Goal: Information Seeking & Learning: Learn about a topic

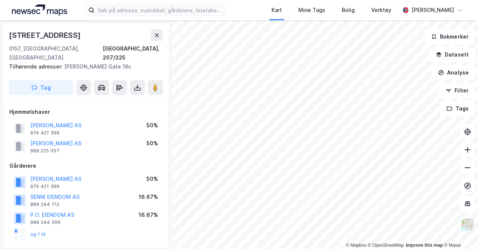
click at [40, 12] on img at bounding box center [39, 9] width 55 height 11
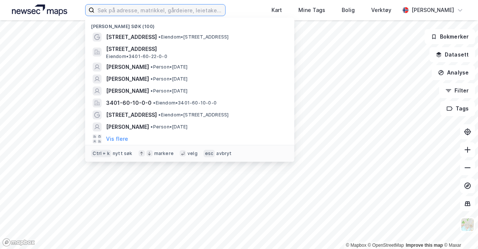
click at [141, 15] on input at bounding box center [160, 9] width 131 height 11
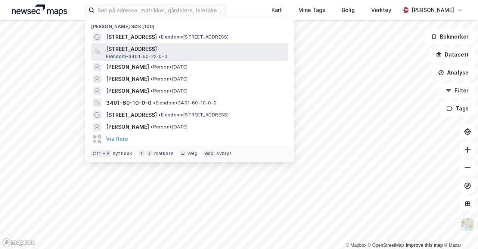
click at [199, 43] on div "Solvinvegen 17, 2224, AUSTMARKA, KONGSVINGER Eiendom • 3401-60-22-0-0" at bounding box center [189, 52] width 197 height 18
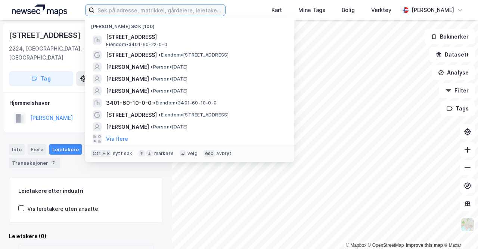
click at [117, 9] on input at bounding box center [160, 9] width 131 height 11
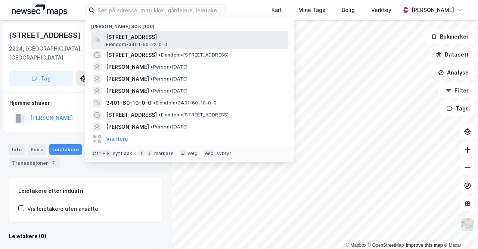
click at [133, 43] on span "Eiendom • 3401-60-22-0-0" at bounding box center [136, 44] width 61 height 6
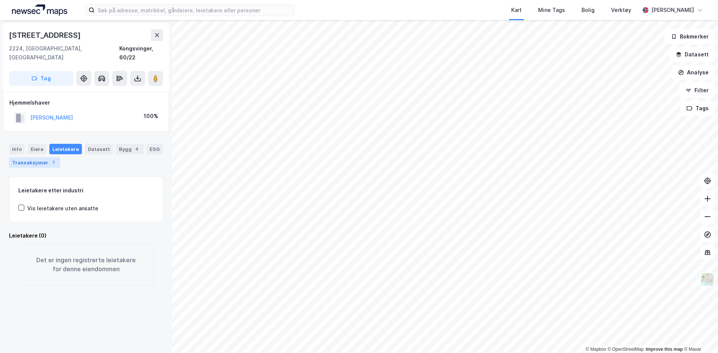
click at [31, 157] on div "Transaksjoner 7" at bounding box center [34, 162] width 51 height 10
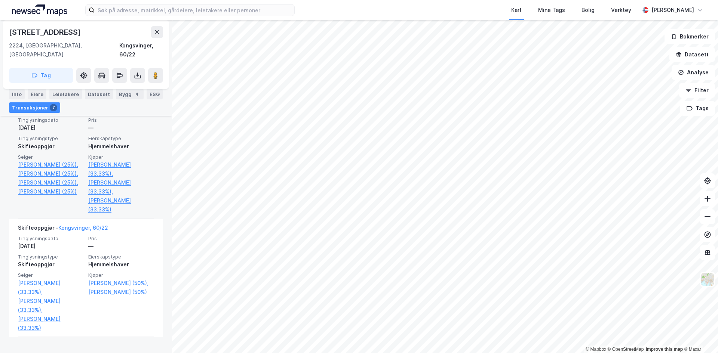
scroll to position [373, 0]
click at [67, 178] on link "Torstenson Karl Agnar (25%)," at bounding box center [51, 173] width 66 height 9
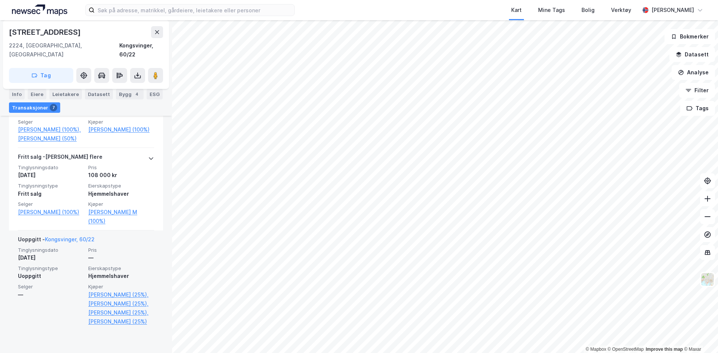
scroll to position [698, 0]
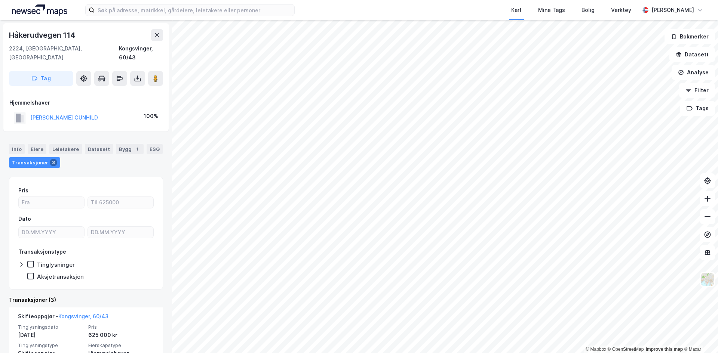
scroll to position [5, 0]
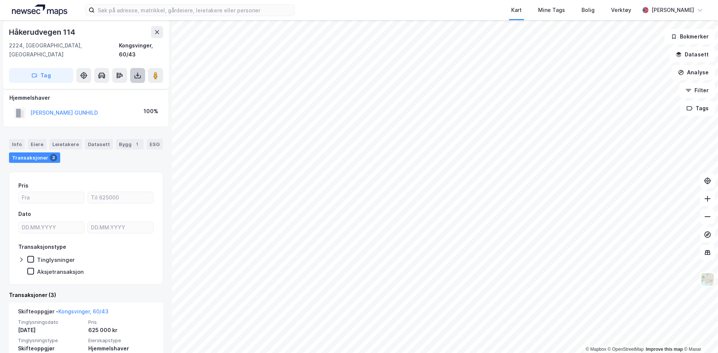
click at [138, 75] on icon at bounding box center [137, 76] width 3 height 2
click at [118, 84] on div "Last ned grunnbok" at bounding box center [105, 90] width 80 height 12
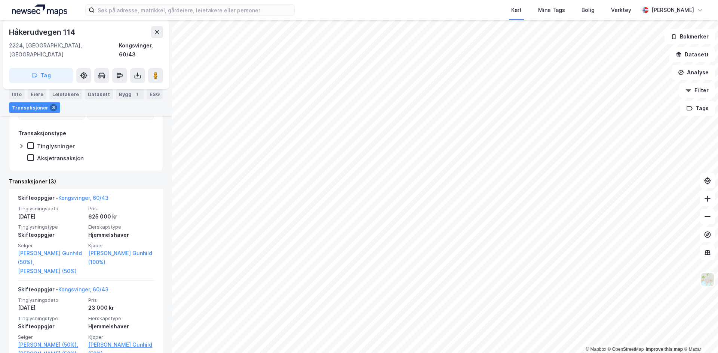
scroll to position [0, 0]
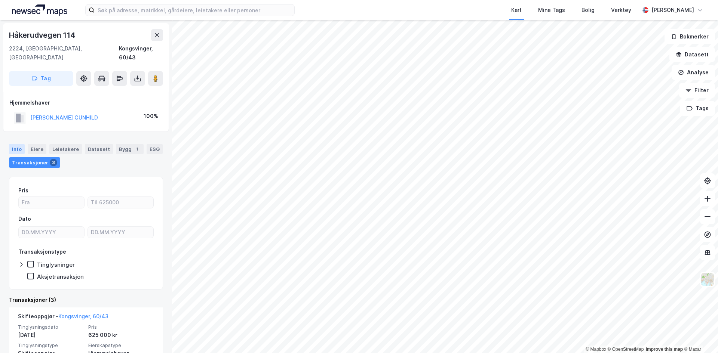
click at [15, 144] on div "Info" at bounding box center [17, 149] width 16 height 10
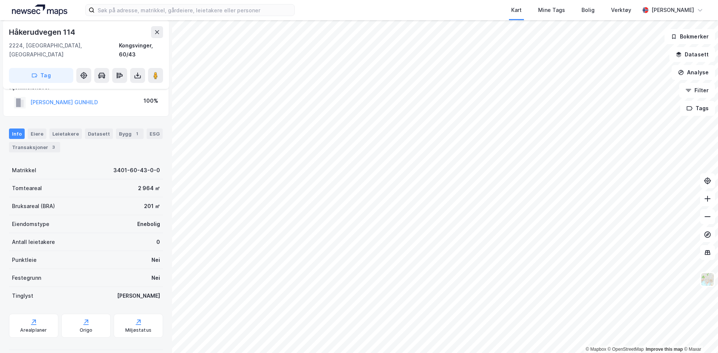
scroll to position [15, 0]
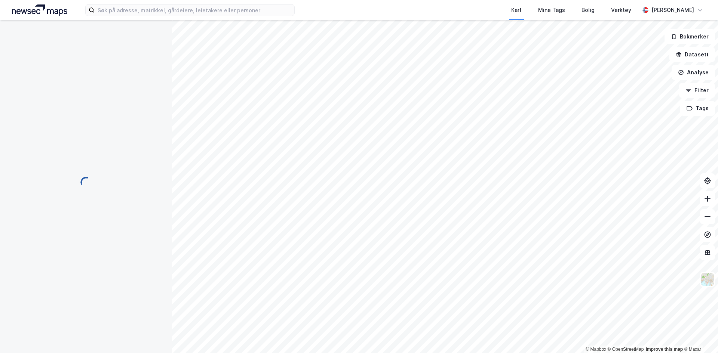
scroll to position [15, 0]
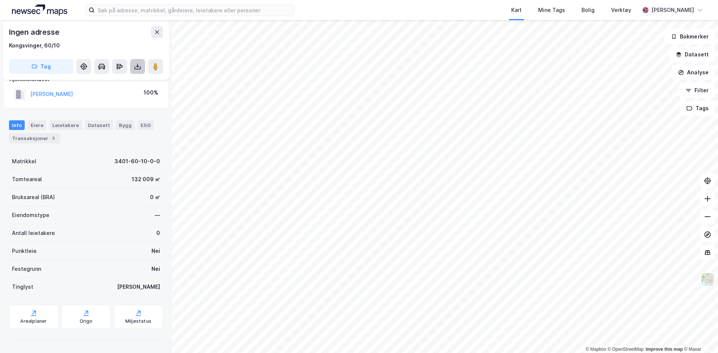
click at [136, 67] on icon at bounding box center [137, 66] width 7 height 7
click at [118, 79] on div "Last ned grunnbok" at bounding box center [100, 81] width 43 height 6
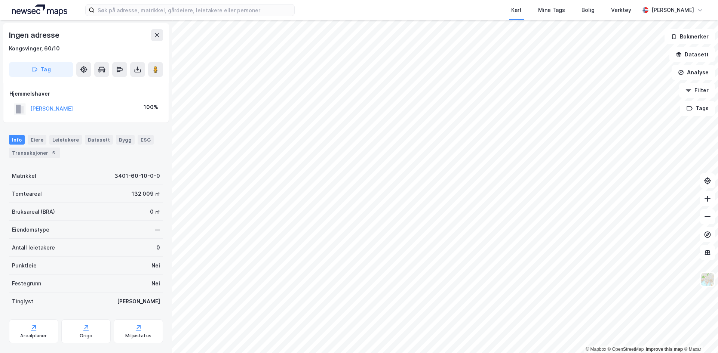
scroll to position [0, 0]
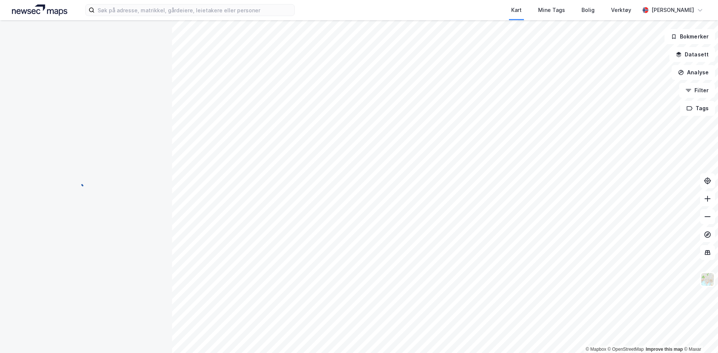
scroll to position [0, 0]
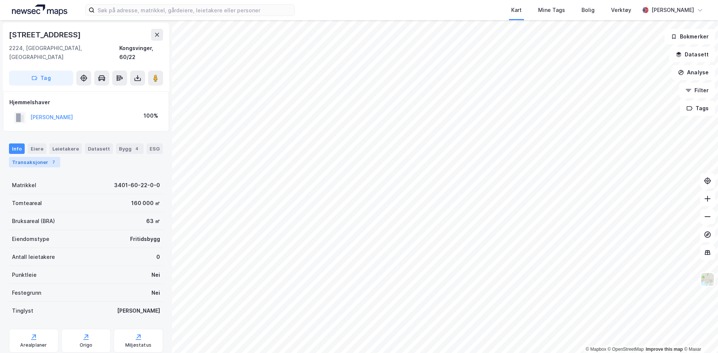
click at [43, 157] on div "Transaksjoner 7" at bounding box center [34, 162] width 51 height 10
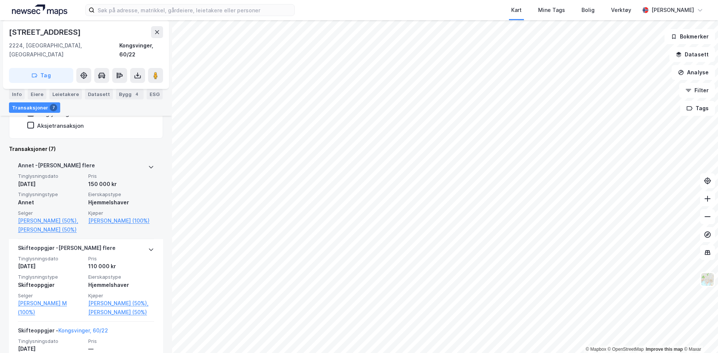
scroll to position [151, 0]
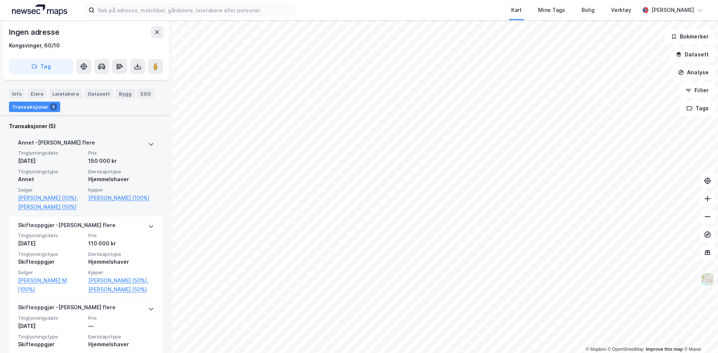
scroll to position [164, 0]
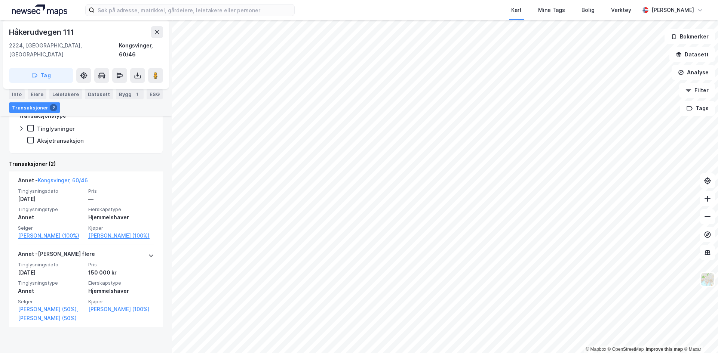
scroll to position [137, 0]
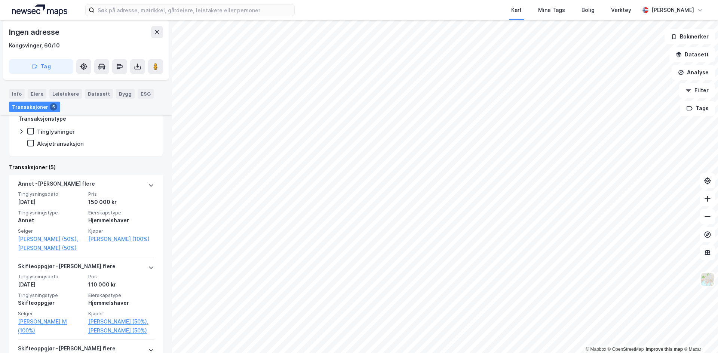
scroll to position [123, 0]
click at [17, 92] on div "Info" at bounding box center [17, 94] width 16 height 10
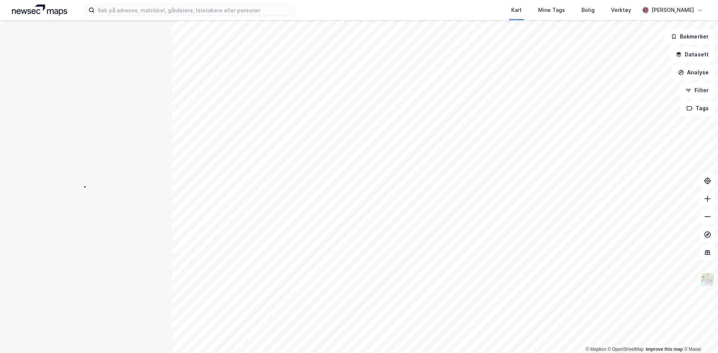
scroll to position [15, 0]
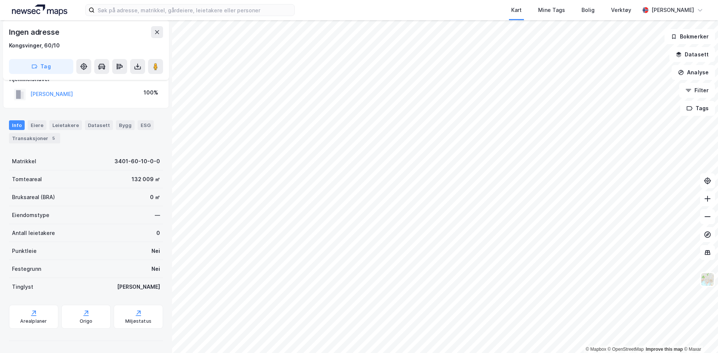
scroll to position [15, 0]
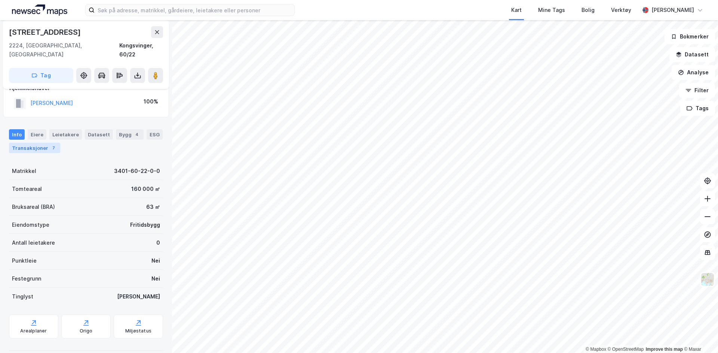
click at [37, 143] on div "Transaksjoner 7" at bounding box center [34, 148] width 51 height 10
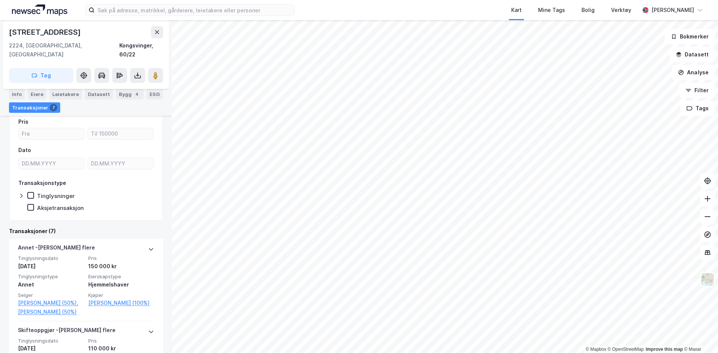
scroll to position [69, 0]
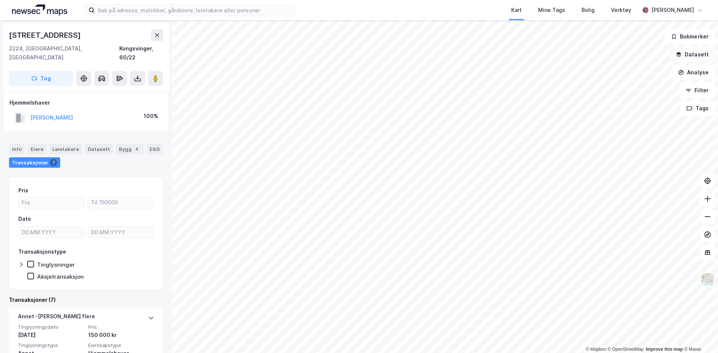
click at [478, 58] on button "Datasett" at bounding box center [692, 54] width 46 height 15
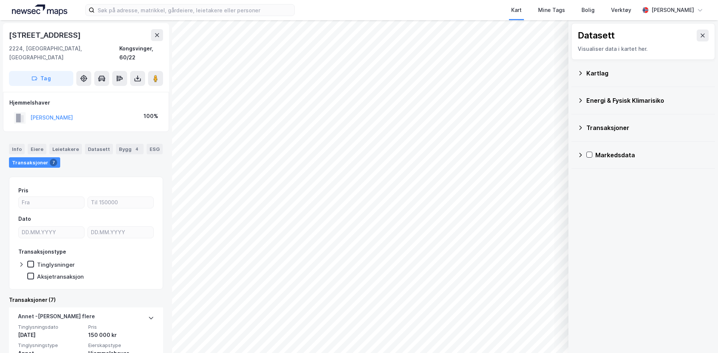
click at [478, 72] on div "Kartlag" at bounding box center [647, 73] width 123 height 9
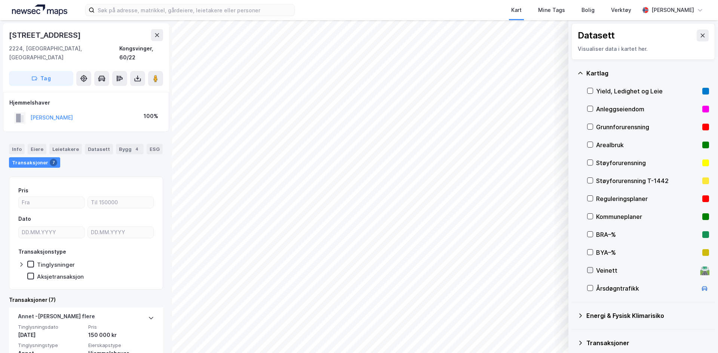
click at [478, 248] on icon at bounding box center [589, 270] width 5 height 5
click at [478, 36] on icon at bounding box center [703, 36] width 4 height 4
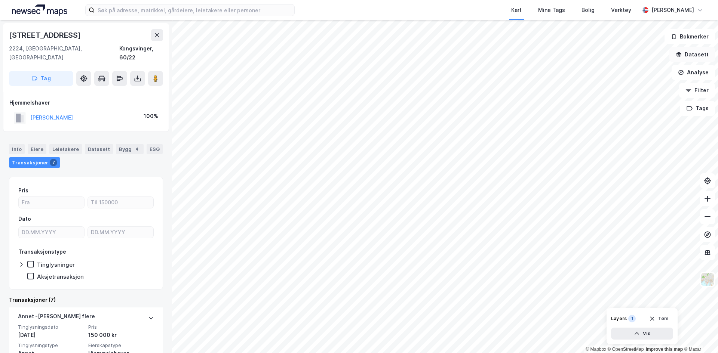
click at [478, 53] on button "Datasett" at bounding box center [692, 54] width 46 height 15
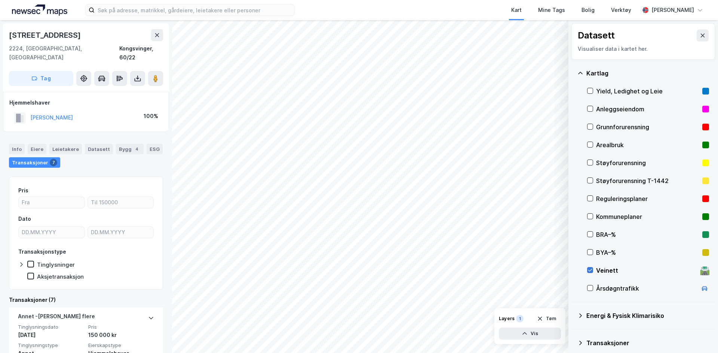
click at [478, 248] on icon at bounding box center [589, 270] width 5 height 5
drag, startPoint x: 592, startPoint y: 271, endPoint x: 585, endPoint y: 271, distance: 7.5
click at [478, 248] on div "Kartlag Yield, Ledighet og Leie Anleggseiendom Grunnforurensning Arealbruk Støy…" at bounding box center [643, 181] width 144 height 243
click at [478, 248] on icon at bounding box center [590, 270] width 4 height 3
click at [478, 248] on button "Vis" at bounding box center [530, 334] width 62 height 12
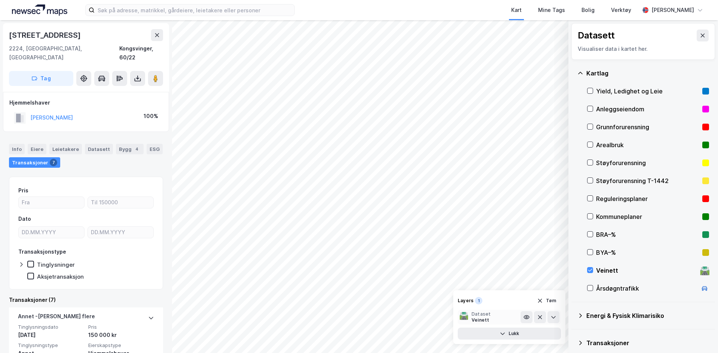
click at [478, 248] on div "Dataset" at bounding box center [480, 314] width 19 height 6
click at [478, 248] on button at bounding box center [526, 317] width 12 height 12
click at [478, 248] on button "Tøm" at bounding box center [546, 301] width 29 height 12
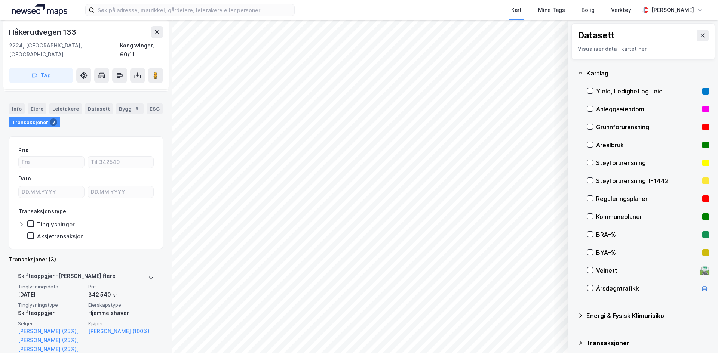
scroll to position [36, 0]
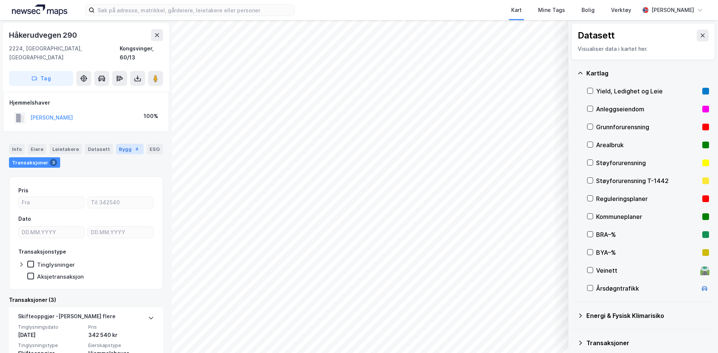
click at [121, 144] on div "Bygg 4" at bounding box center [130, 149] width 28 height 10
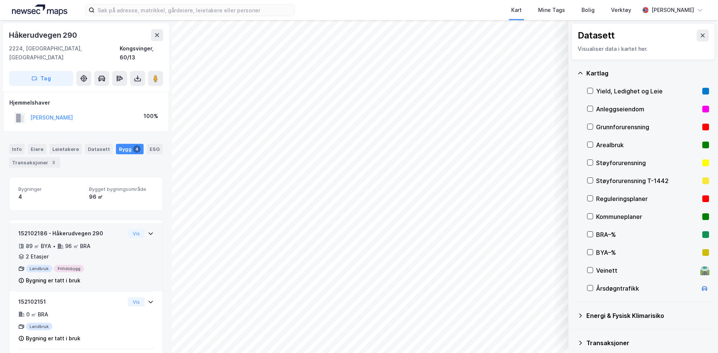
click at [97, 248] on div "152102186 - Håkerudvegen 290 89 ㎡ BYA • 96 ㎡ BRA • 2 Etasjer Landbruk Fritidsby…" at bounding box center [71, 257] width 107 height 56
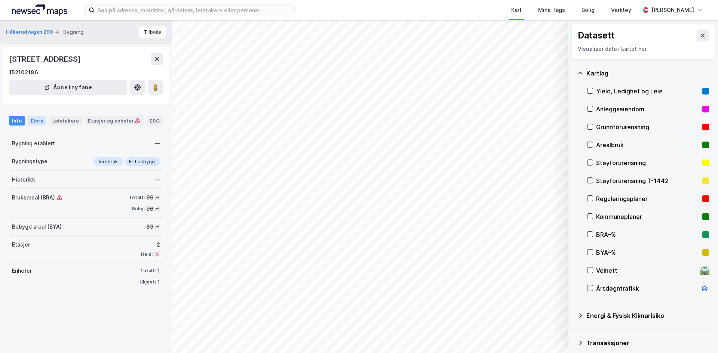
click at [36, 119] on div "Eiere" at bounding box center [37, 121] width 19 height 10
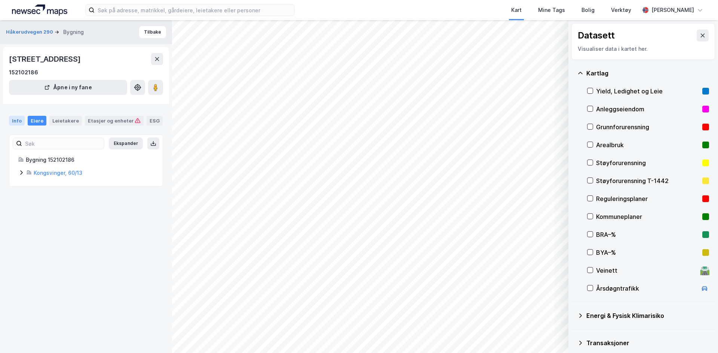
click at [16, 119] on div "Info" at bounding box center [17, 121] width 16 height 10
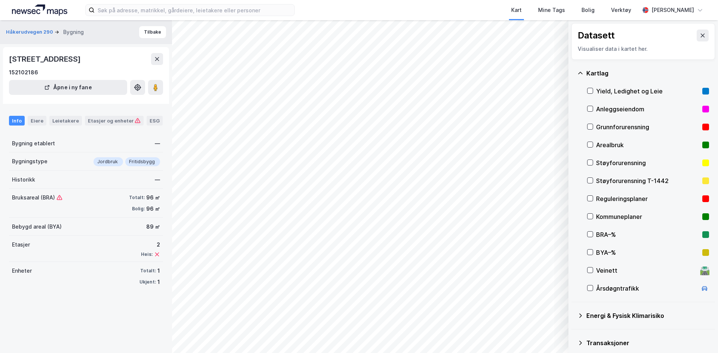
click at [150, 58] on div "Håkerudvegen 290, 2224, INNLANDET" at bounding box center [86, 59] width 154 height 12
click at [160, 61] on icon at bounding box center [157, 59] width 6 height 6
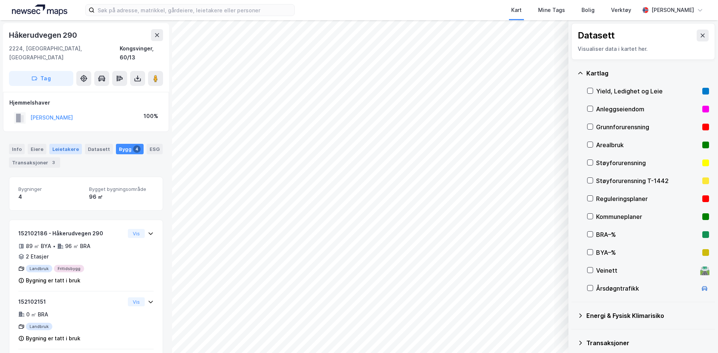
click at [74, 144] on div "Leietakere" at bounding box center [65, 149] width 33 height 10
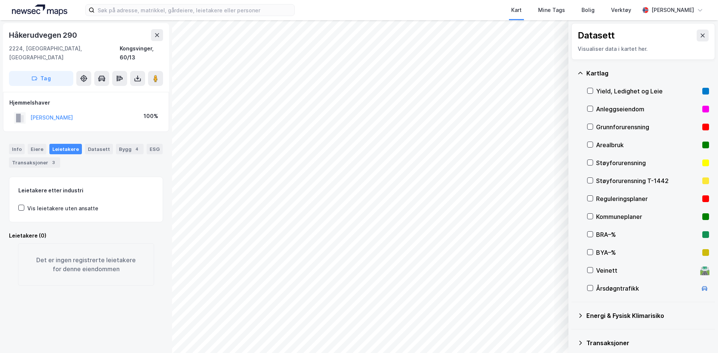
click at [34, 135] on div "Info Eiere Leietakere Datasett Bygg 4 ESG Transaksjoner 3" at bounding box center [86, 153] width 172 height 36
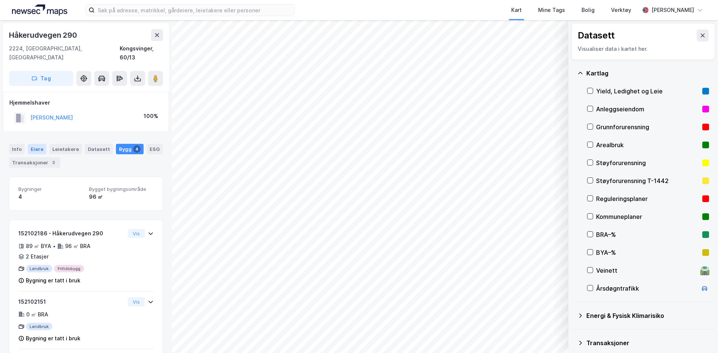
click at [28, 144] on div "Eiere" at bounding box center [37, 149] width 19 height 10
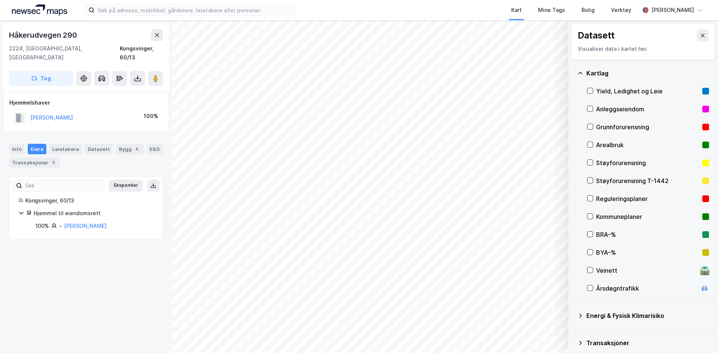
drag, startPoint x: 13, startPoint y: 139, endPoint x: 130, endPoint y: 120, distance: 117.8
click at [130, 120] on div "Hjemmelshaver SOLVIN JARLE GUTTORM 100%" at bounding box center [86, 112] width 166 height 40
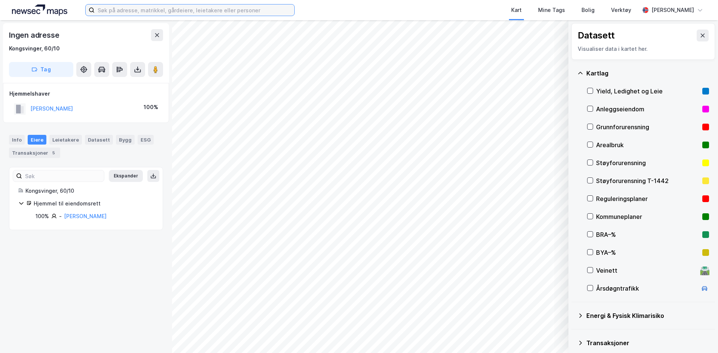
click at [188, 6] on input at bounding box center [195, 9] width 200 height 11
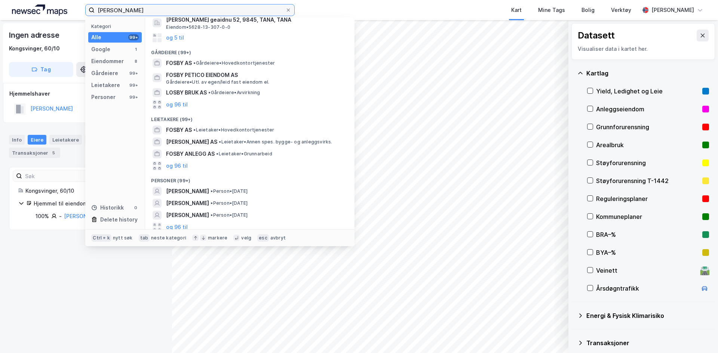
scroll to position [82, 0]
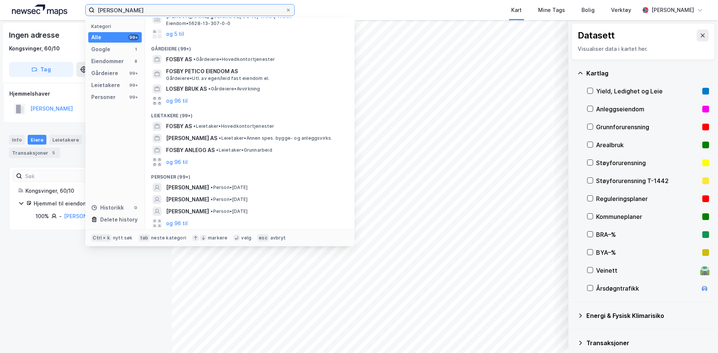
click at [139, 12] on input "PER FOSBY" at bounding box center [190, 9] width 191 height 11
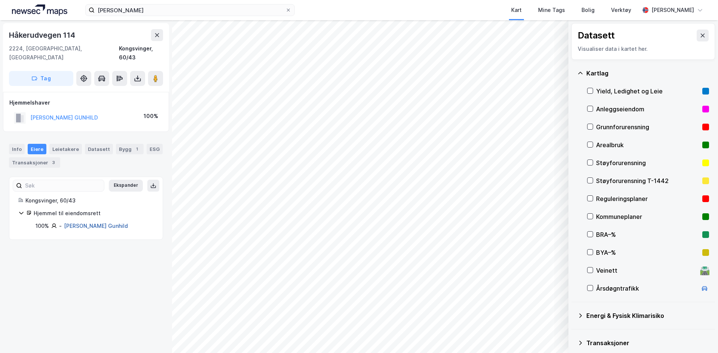
click at [73, 223] on link "Kvernmoen Tove Gunhild" at bounding box center [96, 226] width 64 height 6
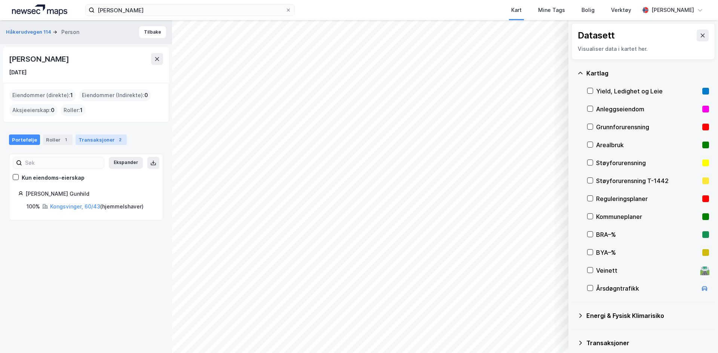
click at [90, 140] on div "Transaksjoner 2" at bounding box center [101, 140] width 51 height 10
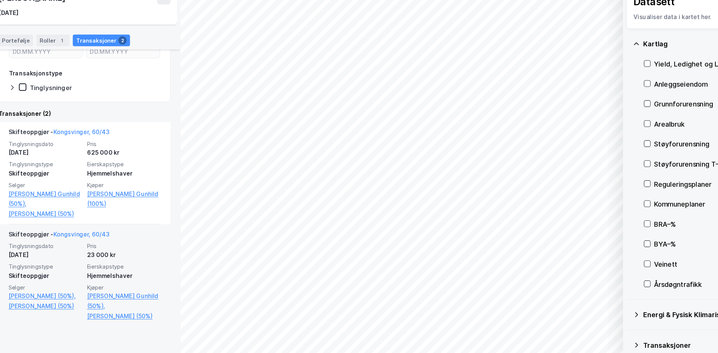
scroll to position [129, 0]
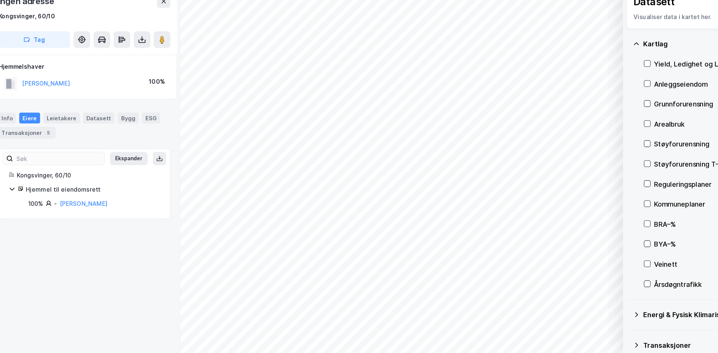
click at [79, 248] on div "Ingen adresse Kongsvinger, 60/10 Tag Hjemmelshaver STEFFENSTORPET KJELL ARNE 10…" at bounding box center [86, 186] width 172 height 333
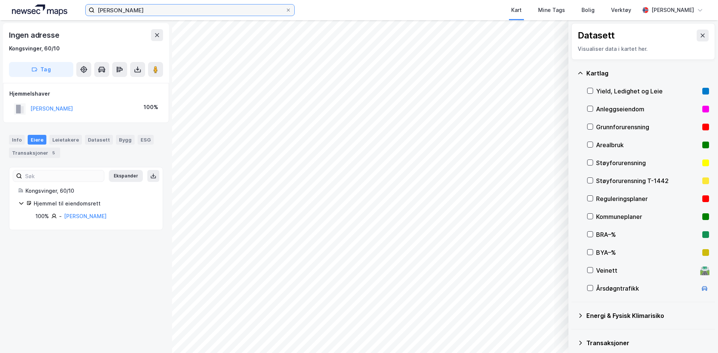
click at [142, 5] on input "PER FOSBY" at bounding box center [190, 9] width 191 height 11
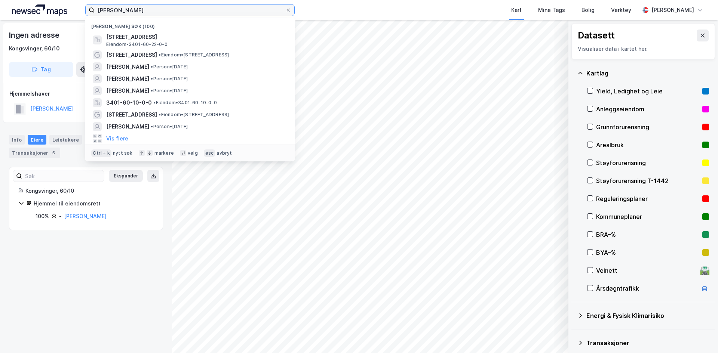
click at [142, 5] on input "PER FOSBY" at bounding box center [190, 9] width 191 height 11
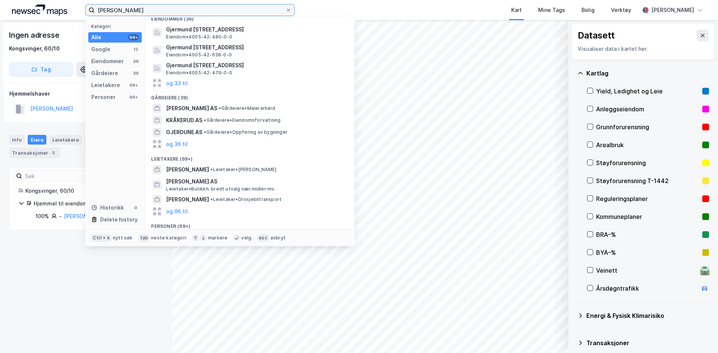
scroll to position [76, 0]
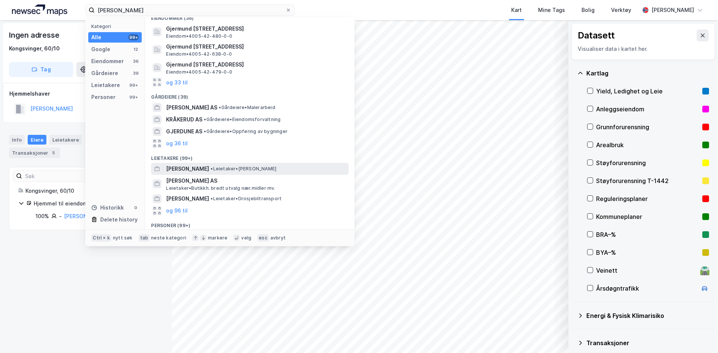
click at [209, 172] on span "GJERMUND HAAKERUD" at bounding box center [187, 168] width 43 height 9
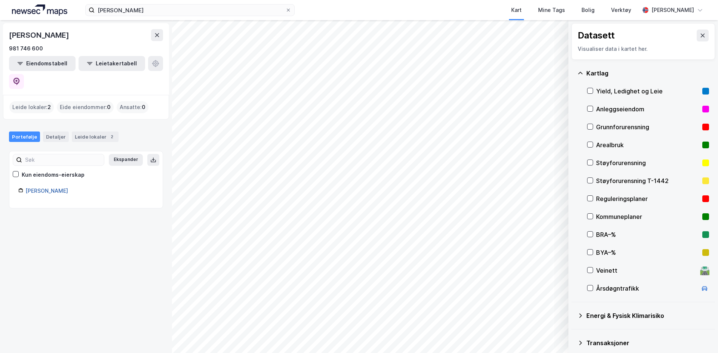
click at [68, 188] on link "Gjermund Haakerud" at bounding box center [46, 191] width 43 height 6
click at [172, 15] on input "GJERMUND HAakerud" at bounding box center [190, 9] width 191 height 11
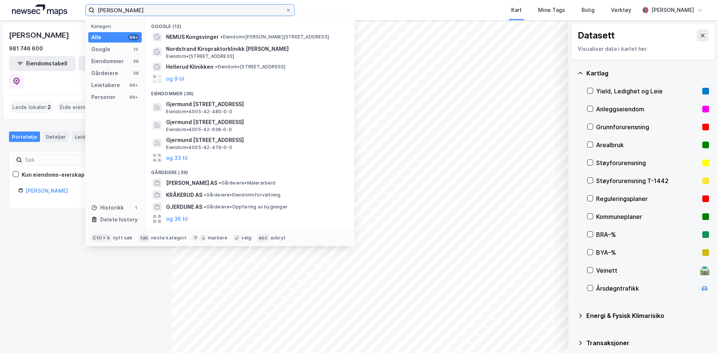
drag, startPoint x: 172, startPoint y: 15, endPoint x: 166, endPoint y: 9, distance: 9.3
click at [166, 9] on input "GJERMUND HAakerud" at bounding box center [190, 9] width 191 height 11
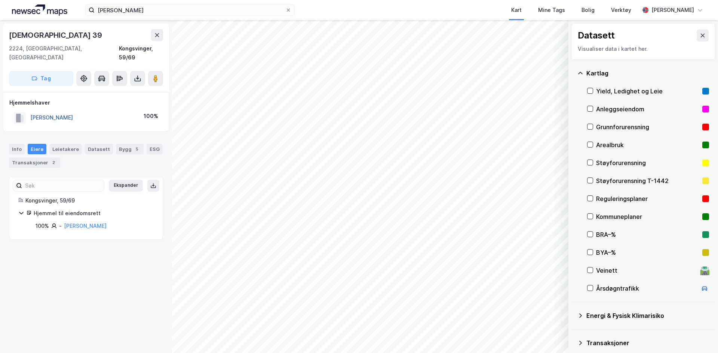
click at [0, 0] on button "HAAKERUD GJERMUND" at bounding box center [0, 0] width 0 height 0
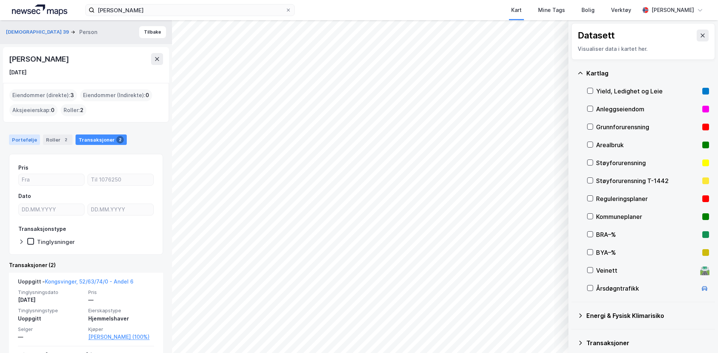
click at [26, 140] on div "Portefølje" at bounding box center [24, 140] width 31 height 10
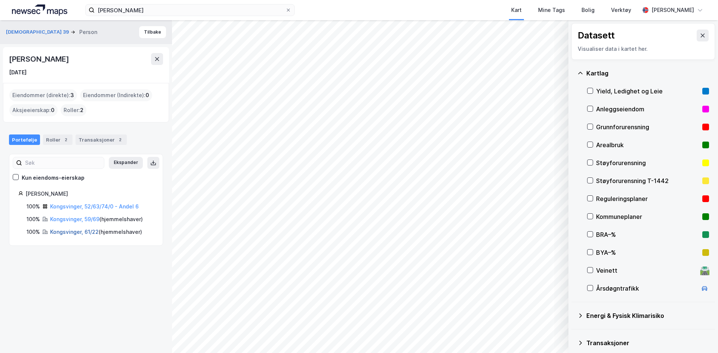
click at [81, 231] on link "Kongsvinger, 61/22" at bounding box center [74, 232] width 49 height 6
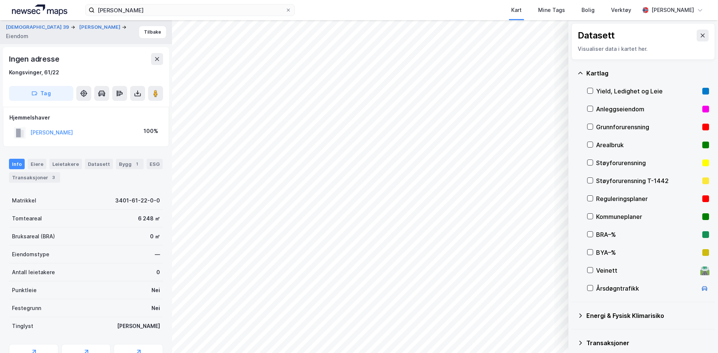
scroll to position [0, 0]
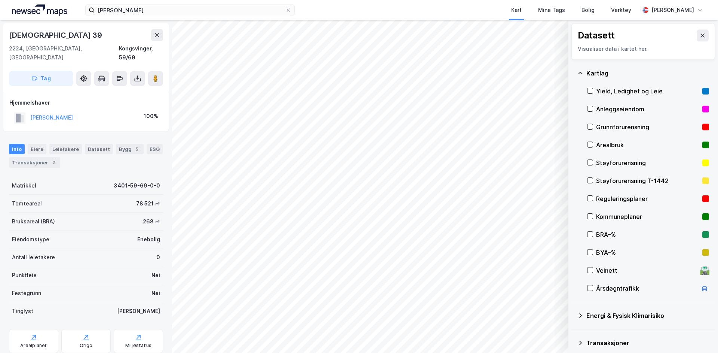
scroll to position [0, 0]
click at [0, 0] on button "HAAKERUD GJERMUND" at bounding box center [0, 0] width 0 height 0
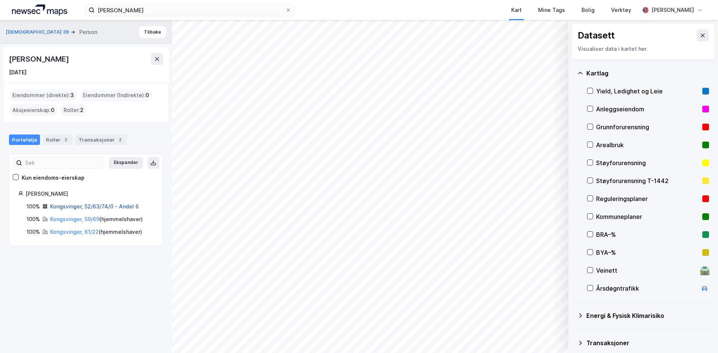
click at [82, 206] on link "Kongsvinger, 52/63/74/0 - Andel 6" at bounding box center [94, 206] width 89 height 6
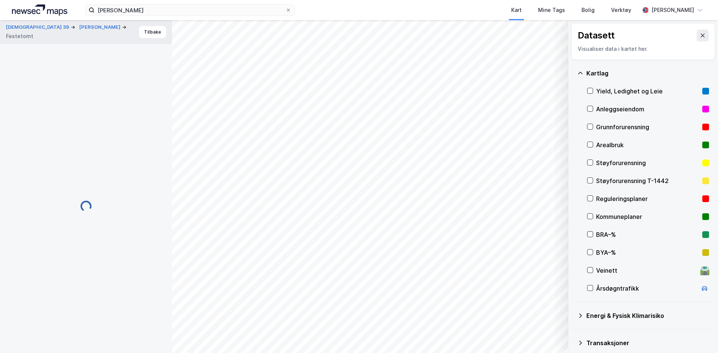
scroll to position [0, 0]
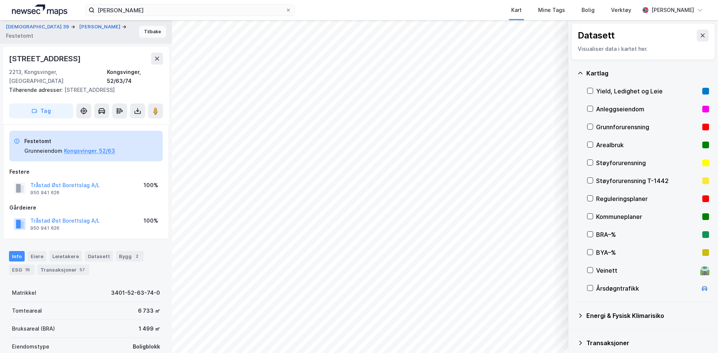
click at [151, 34] on button "Tilbake" at bounding box center [152, 32] width 27 height 12
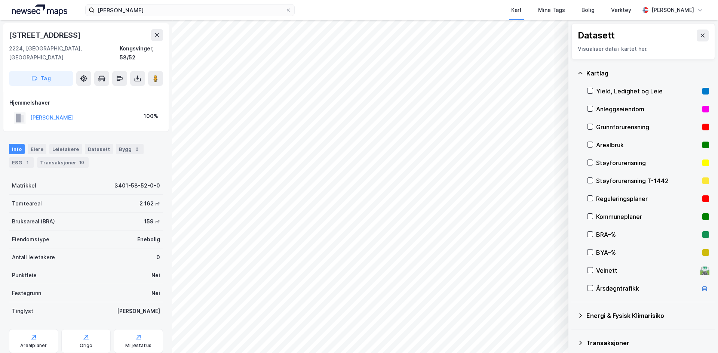
scroll to position [0, 0]
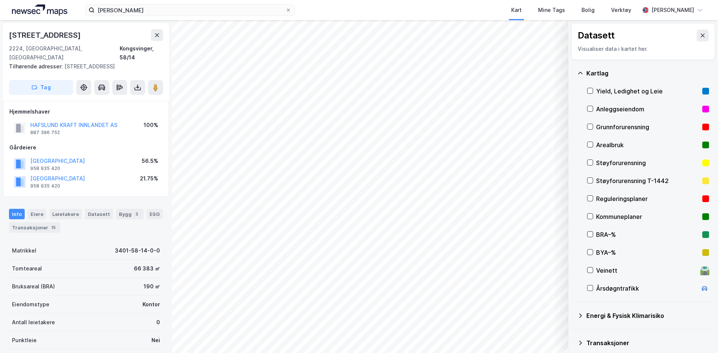
scroll to position [0, 0]
click at [112, 172] on div "OSLO KOMMUNE 958 935 420 21.75%" at bounding box center [85, 181] width 153 height 18
click at [478, 33] on icon at bounding box center [702, 36] width 6 height 6
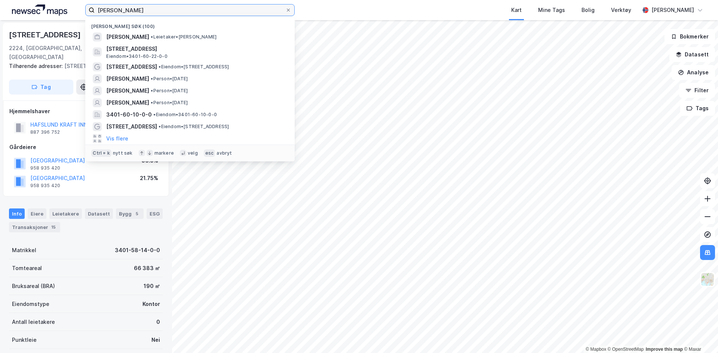
click at [169, 5] on input "GJERMUND HAakerud" at bounding box center [190, 9] width 191 height 11
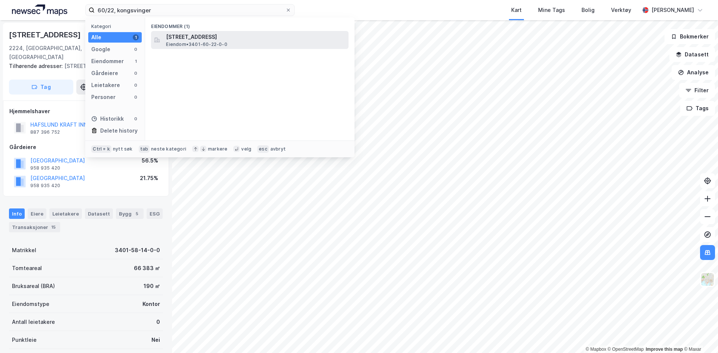
click at [180, 41] on span "Solvinvegen 17, 2224, AUSTMARKA, KONGSVINGER" at bounding box center [255, 37] width 179 height 9
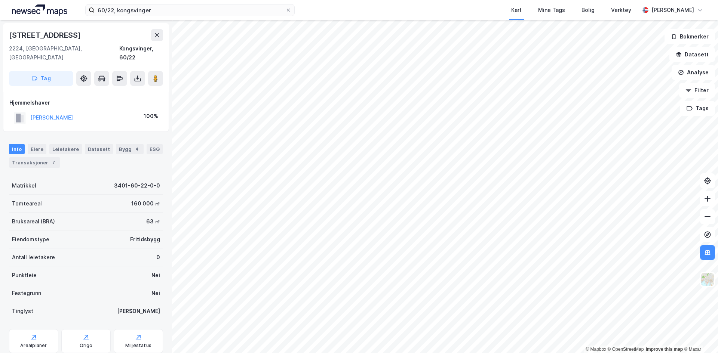
scroll to position [0, 0]
drag, startPoint x: 137, startPoint y: 194, endPoint x: 146, endPoint y: 193, distance: 9.0
click at [146, 199] on div "160 000 ㎡" at bounding box center [145, 203] width 29 height 9
click at [101, 230] on div "Eiendomstype Fritidsbygg" at bounding box center [86, 239] width 154 height 18
click at [123, 144] on div "Bygg 4" at bounding box center [130, 149] width 28 height 10
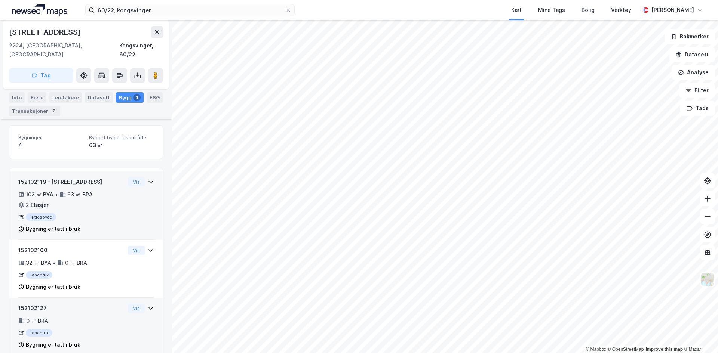
scroll to position [49, 0]
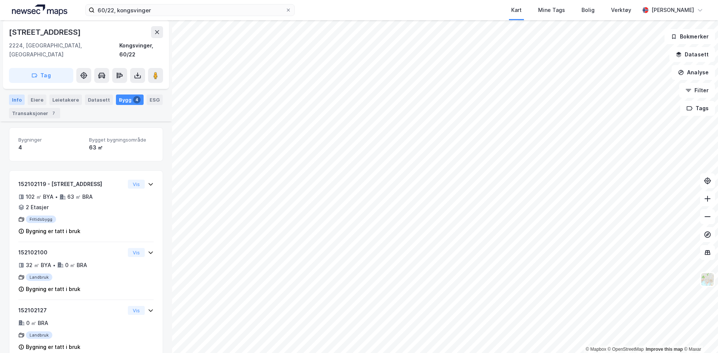
drag, startPoint x: 85, startPoint y: 231, endPoint x: 19, endPoint y: 95, distance: 152.0
click at [19, 95] on div "Info" at bounding box center [17, 100] width 16 height 10
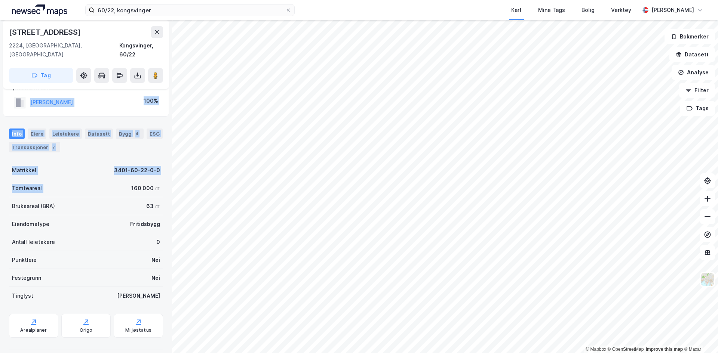
drag, startPoint x: 19, startPoint y: 95, endPoint x: 57, endPoint y: 209, distance: 120.5
click at [57, 209] on div "Solvinvegen 17 2224, Austmarka, Innlandet Kongsvinger, 60/22 Tag Hjemmelshaver …" at bounding box center [86, 186] width 172 height 333
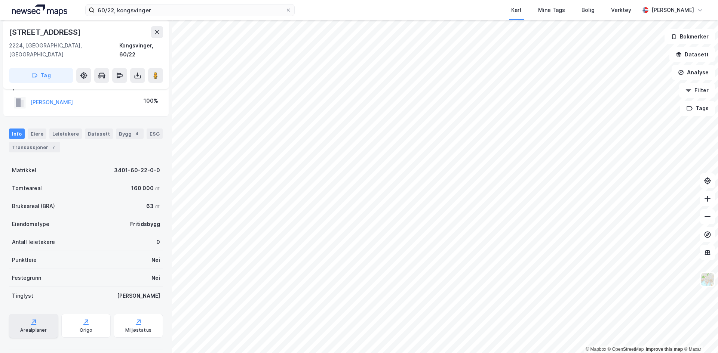
click at [39, 248] on div "Arealplaner" at bounding box center [33, 326] width 49 height 24
click at [478, 56] on button "Datasett" at bounding box center [692, 54] width 46 height 15
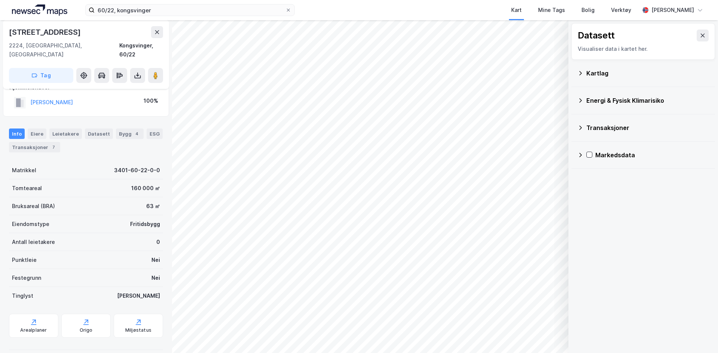
click at [478, 77] on div "Kartlag" at bounding box center [643, 73] width 132 height 18
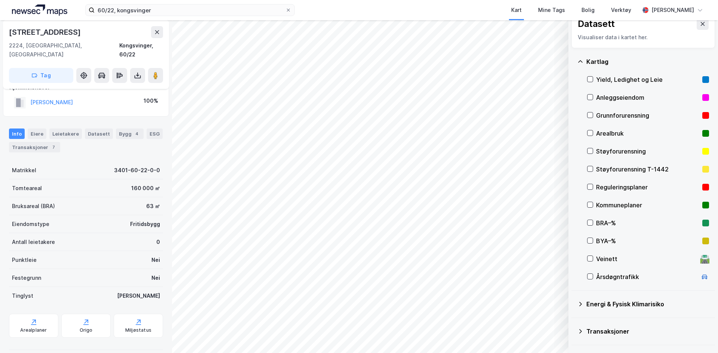
scroll to position [12, 0]
click at [478, 188] on icon at bounding box center [589, 186] width 5 height 5
click at [478, 187] on icon at bounding box center [589, 186] width 5 height 5
click at [478, 203] on icon at bounding box center [589, 204] width 5 height 5
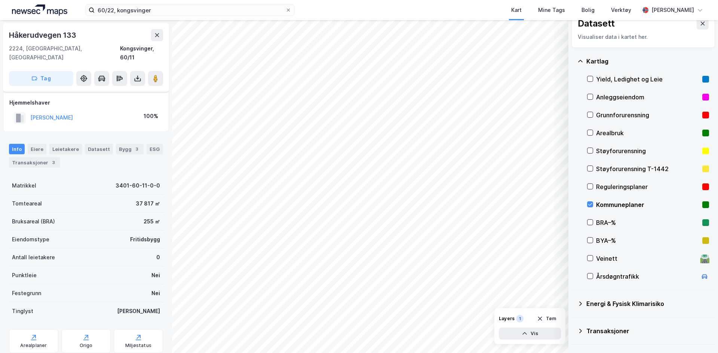
scroll to position [15, 0]
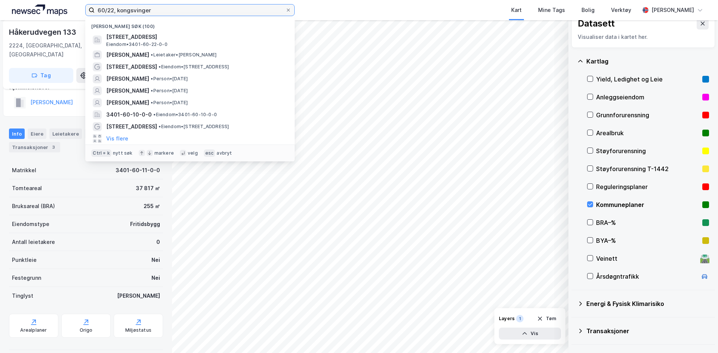
click at [192, 9] on input "60/22, kongsvinger" at bounding box center [190, 9] width 191 height 11
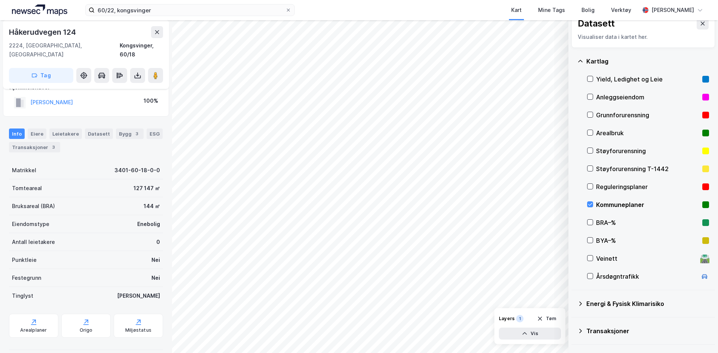
scroll to position [15, 0]
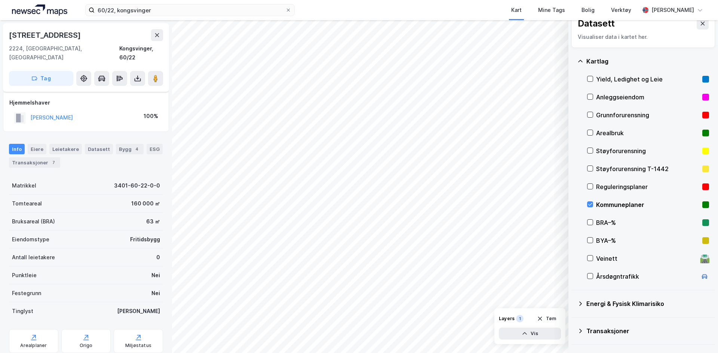
scroll to position [15, 0]
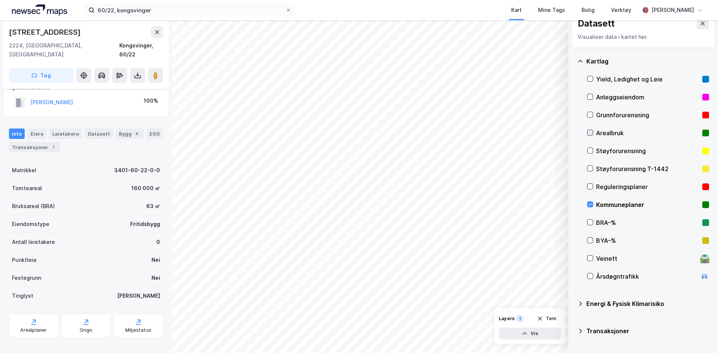
click at [478, 132] on icon at bounding box center [589, 132] width 5 height 5
drag, startPoint x: 591, startPoint y: 132, endPoint x: 594, endPoint y: 124, distance: 9.0
click at [478, 124] on div "Arealbruk" at bounding box center [648, 133] width 122 height 18
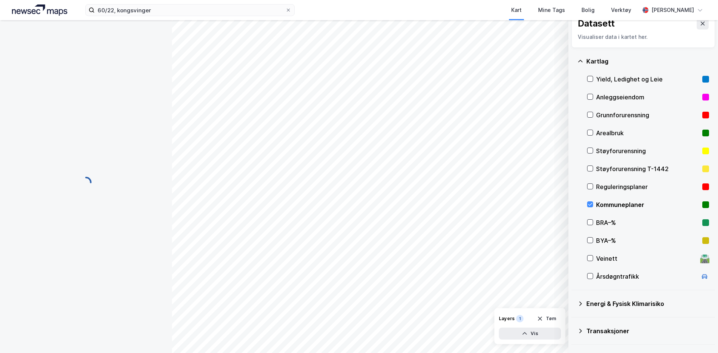
scroll to position [15, 0]
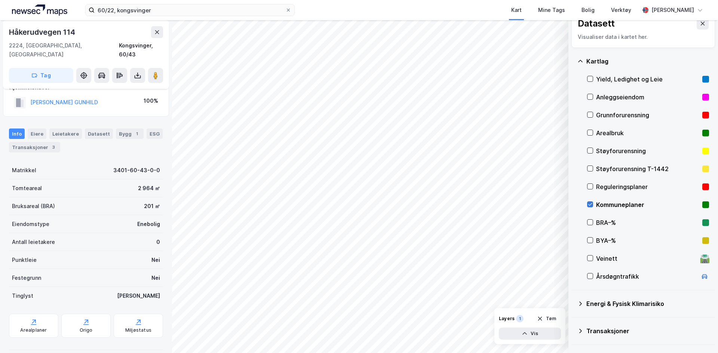
click at [478, 203] on icon at bounding box center [589, 204] width 5 height 5
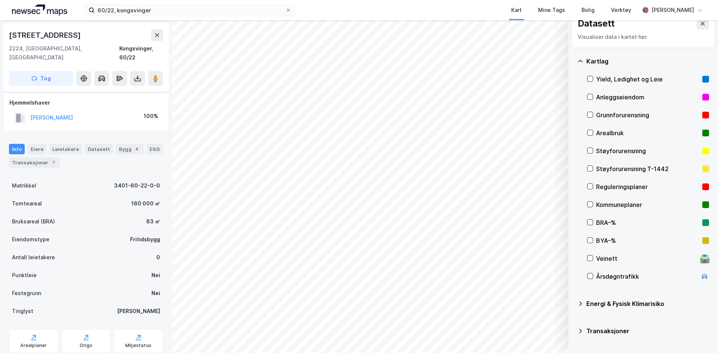
scroll to position [15, 0]
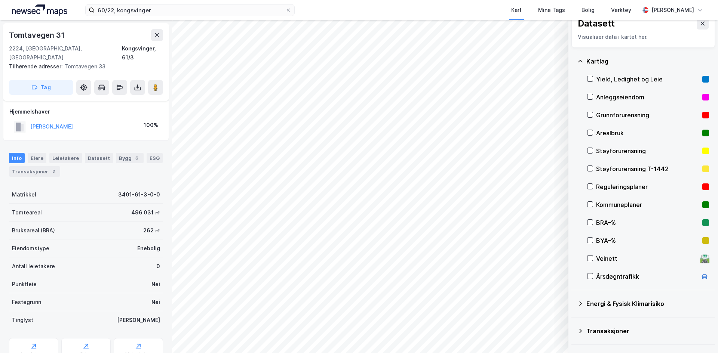
scroll to position [15, 0]
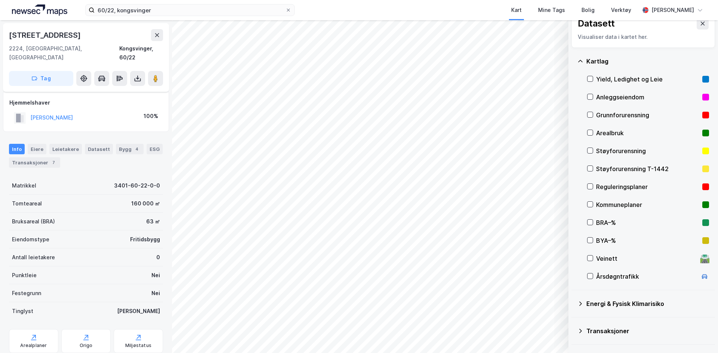
scroll to position [15, 0]
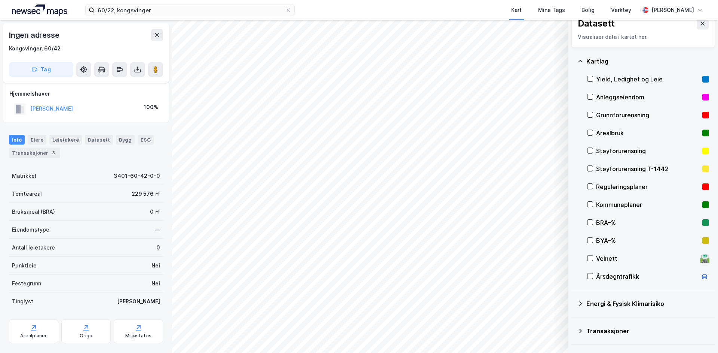
scroll to position [15, 0]
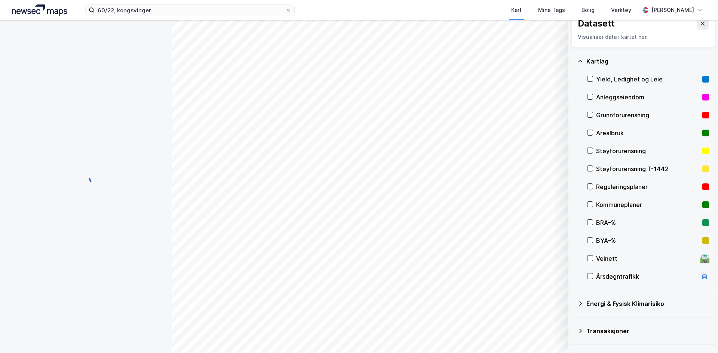
scroll to position [15, 0]
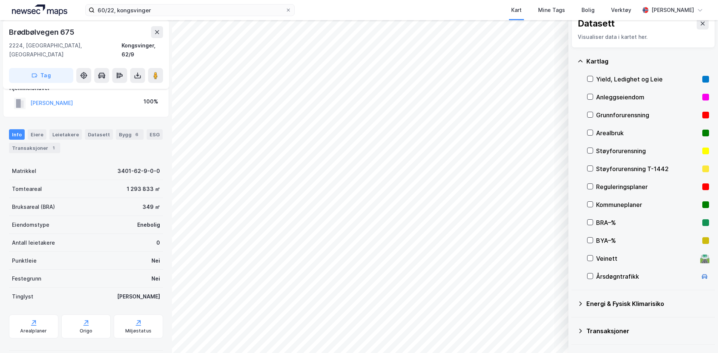
scroll to position [15, 0]
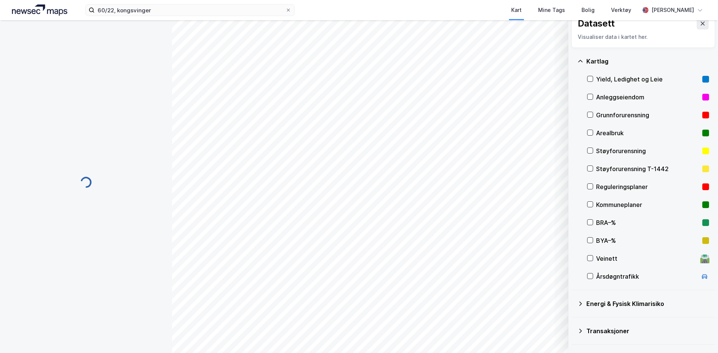
scroll to position [15, 0]
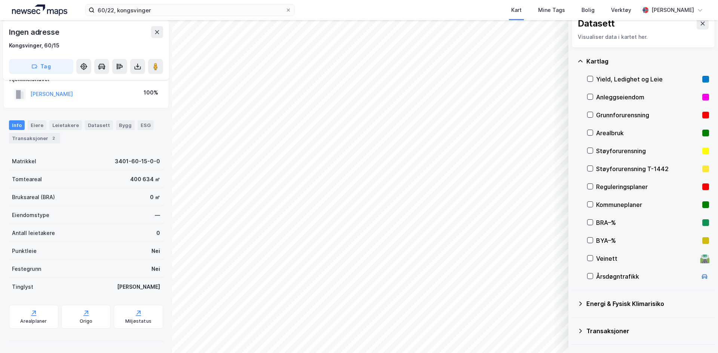
scroll to position [15, 0]
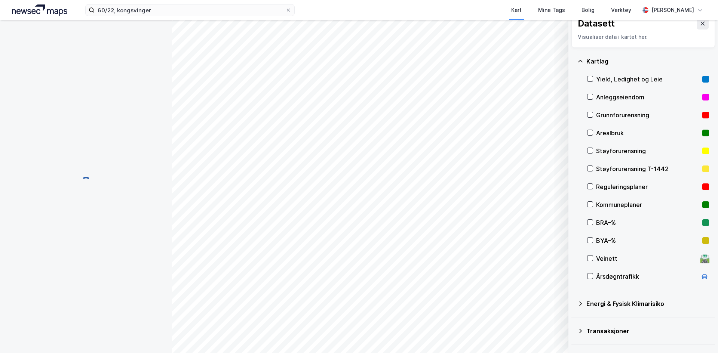
scroll to position [15, 0]
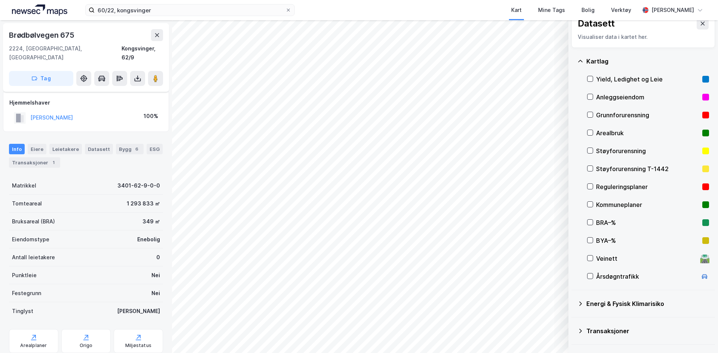
scroll to position [15, 0]
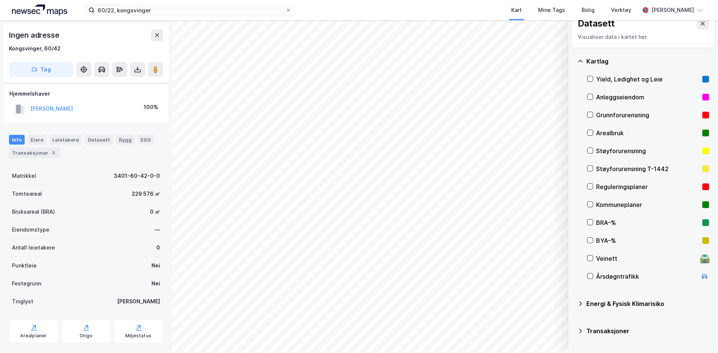
scroll to position [15, 0]
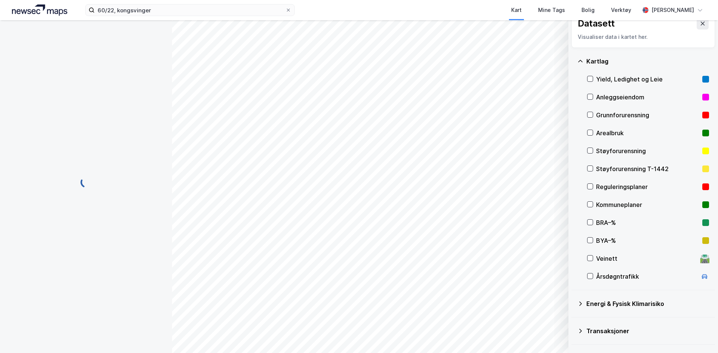
scroll to position [15, 0]
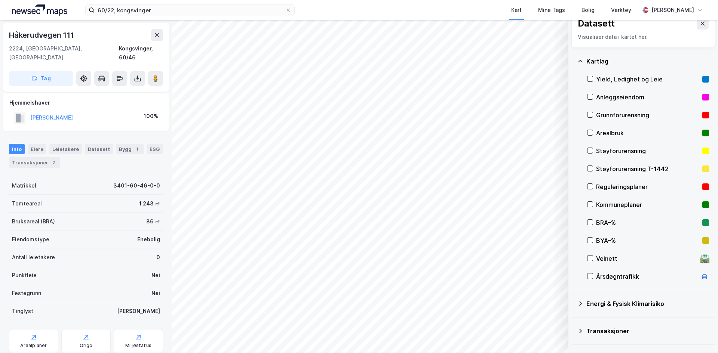
scroll to position [15, 0]
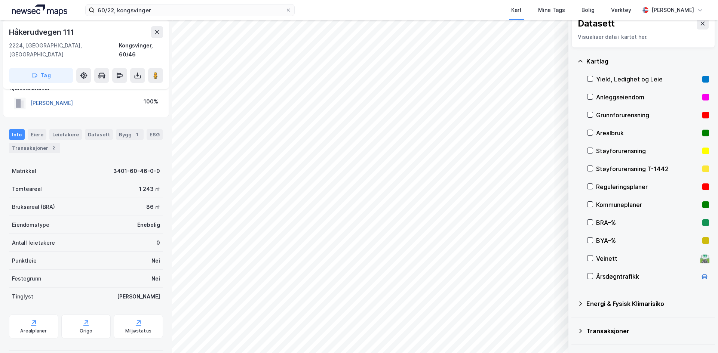
click at [0, 0] on button "STEFFENSTORPET GEIR OVE" at bounding box center [0, 0] width 0 height 0
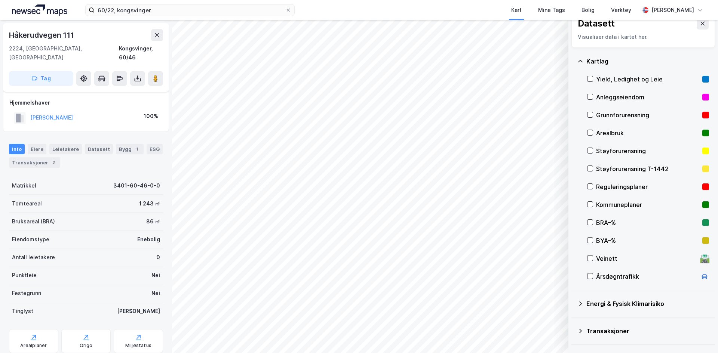
scroll to position [15, 0]
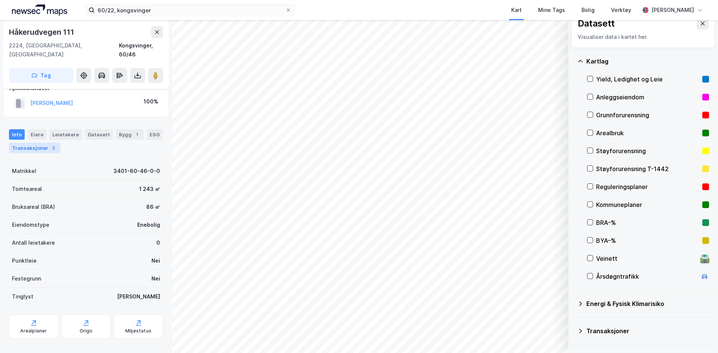
click at [35, 143] on div "Transaksjoner 2" at bounding box center [34, 148] width 51 height 10
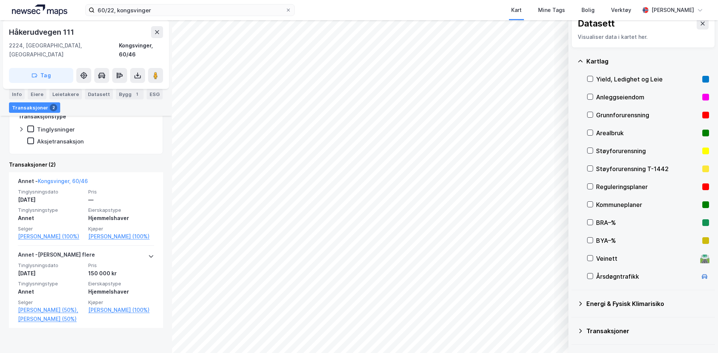
scroll to position [137, 0]
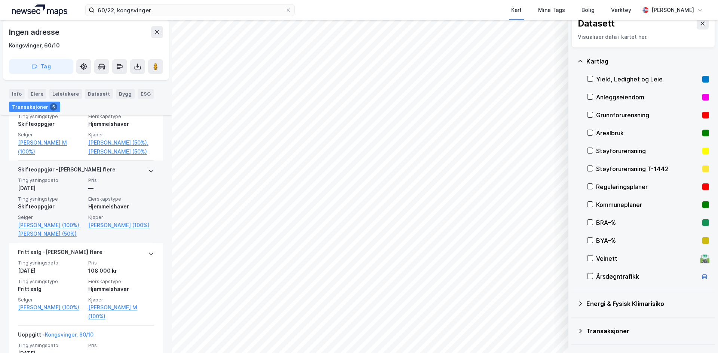
scroll to position [273, 0]
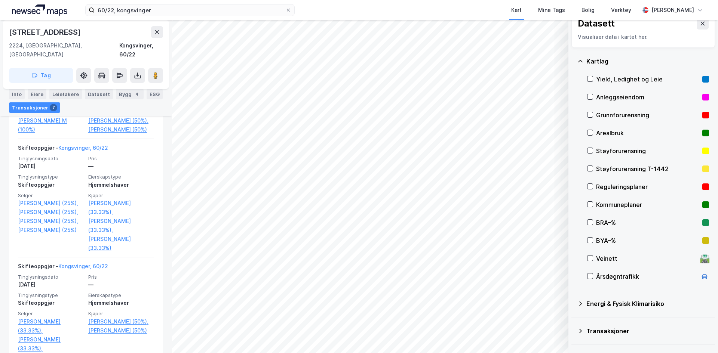
scroll to position [342, 0]
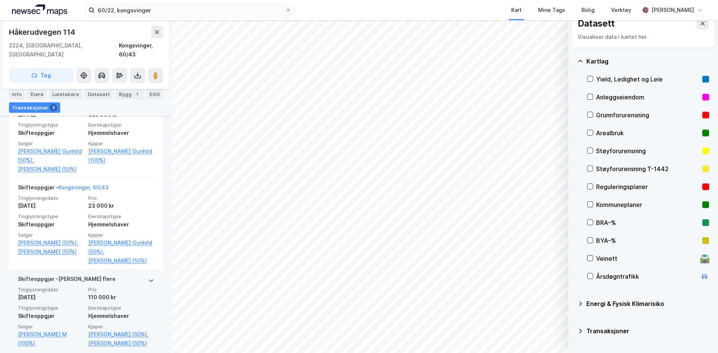
scroll to position [220, 0]
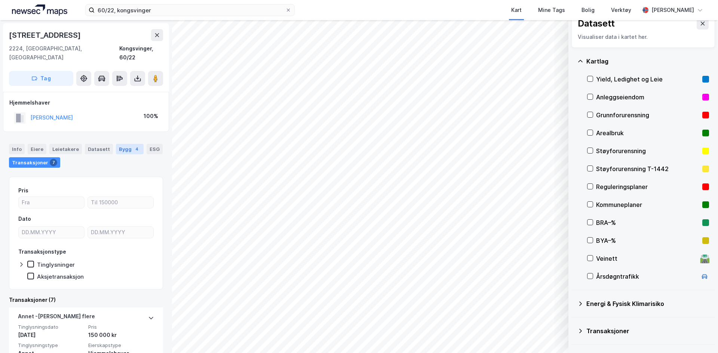
click at [123, 144] on div "Bygg 4" at bounding box center [130, 149] width 28 height 10
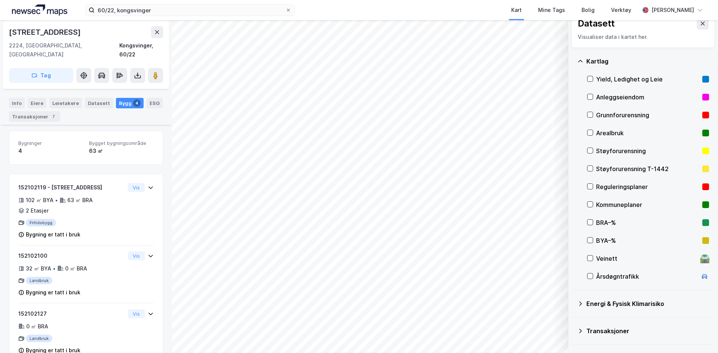
scroll to position [115, 0]
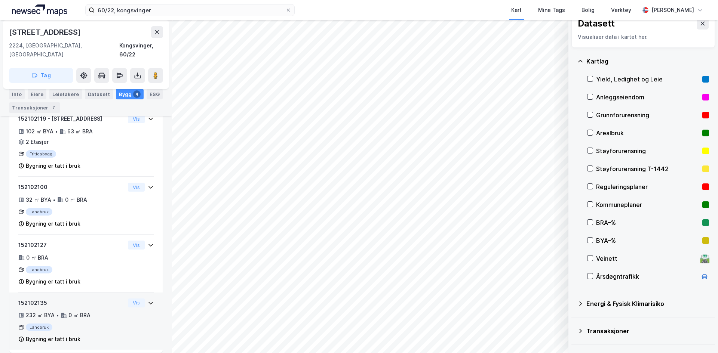
click at [89, 248] on div "Landbruk" at bounding box center [71, 327] width 107 height 7
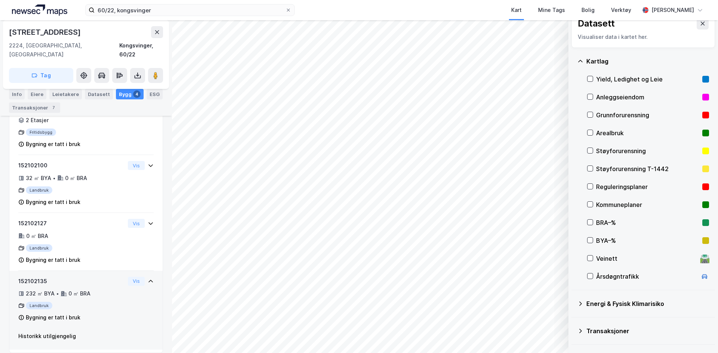
scroll to position [136, 0]
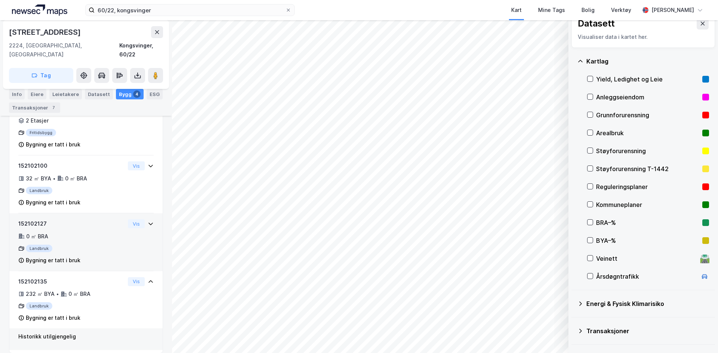
click at [111, 213] on div "152102127 0 ㎡ BRA Landbruk Bygning er tatt i bruk Vis" at bounding box center [85, 242] width 153 height 58
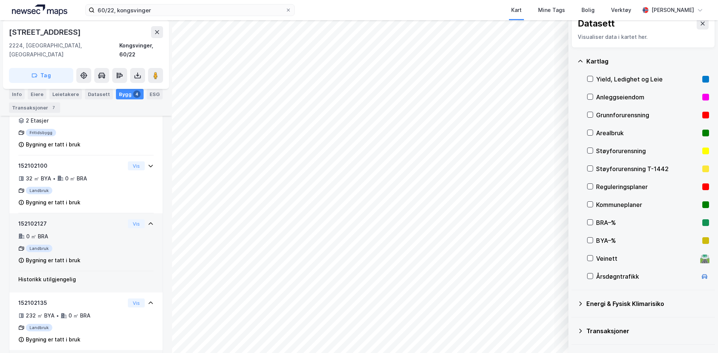
click at [96, 248] on div "Bygning er tatt i bruk" at bounding box center [71, 260] width 107 height 9
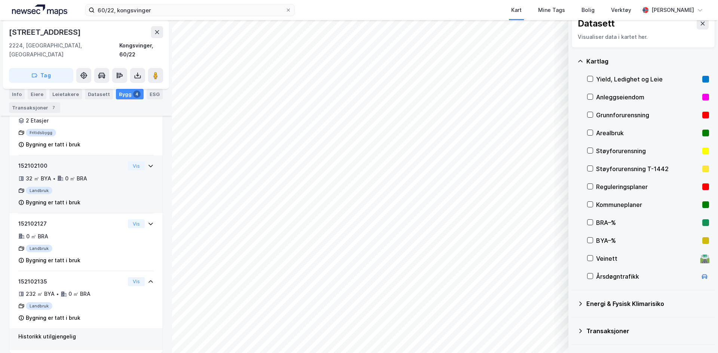
click at [102, 186] on div "152102100 32 ㎡ BYA • 0 ㎡ BRA Landbruk Bygning er tatt i bruk" at bounding box center [71, 184] width 107 height 46
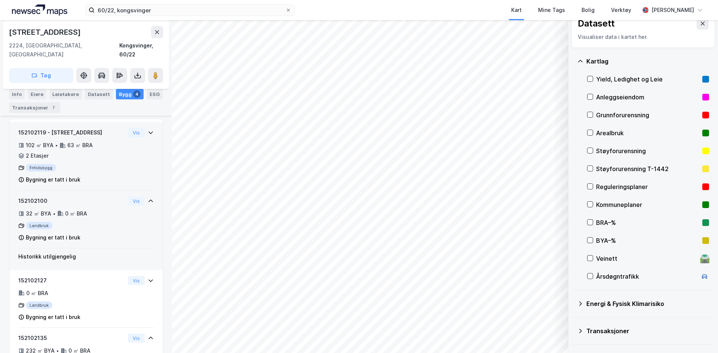
scroll to position [100, 0]
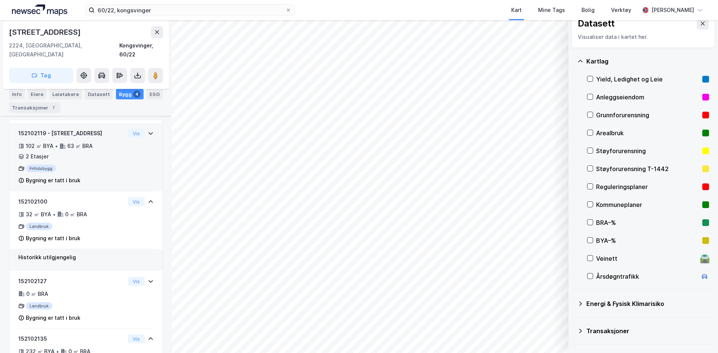
click at [101, 151] on div "102 ㎡ BYA • 63 ㎡ BRA • 2 Etasjer" at bounding box center [71, 151] width 107 height 19
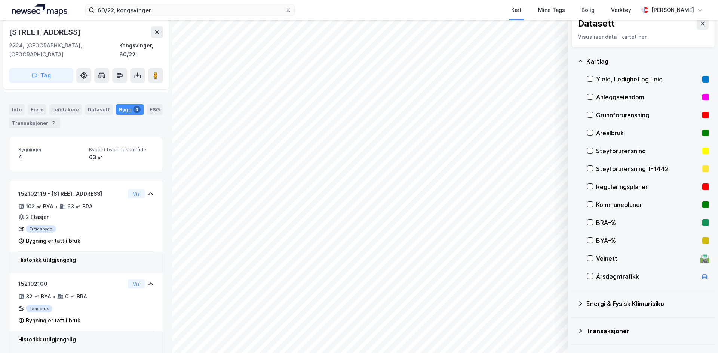
scroll to position [36, 0]
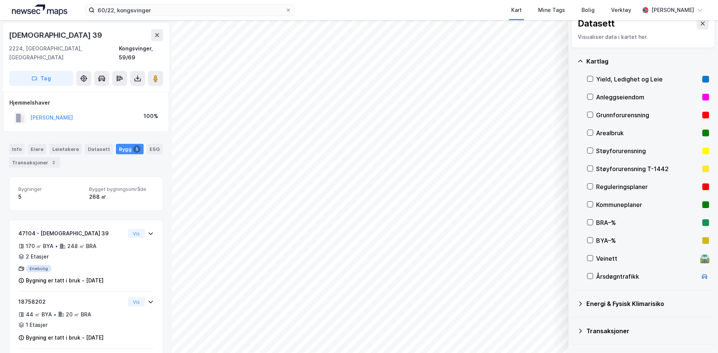
scroll to position [0, 0]
click at [0, 0] on button "HAAKERUD GJERMUND" at bounding box center [0, 0] width 0 height 0
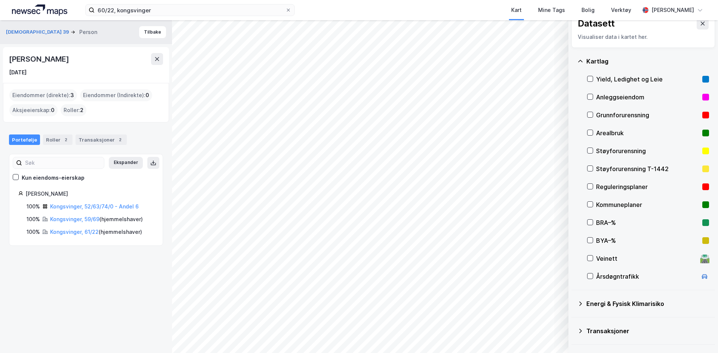
click at [90, 194] on div "Haakerud Gjermund" at bounding box center [89, 194] width 128 height 9
click at [22, 135] on div "Portefølje" at bounding box center [24, 140] width 31 height 10
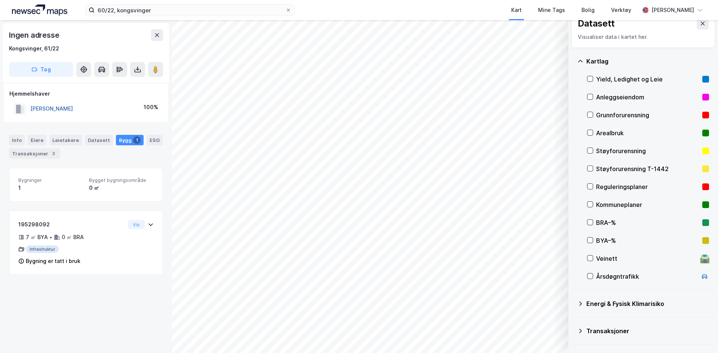
click at [0, 0] on button "HAAKERUD GJERMUND" at bounding box center [0, 0] width 0 height 0
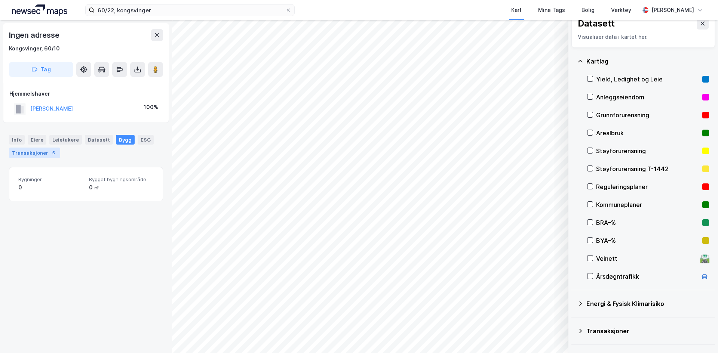
click at [39, 151] on div "Transaksjoner 5" at bounding box center [34, 153] width 51 height 10
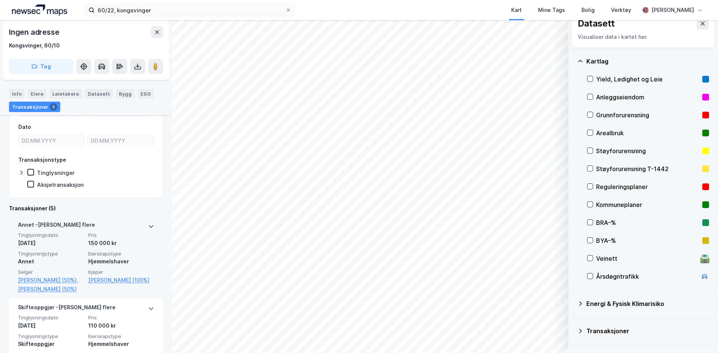
scroll to position [127, 0]
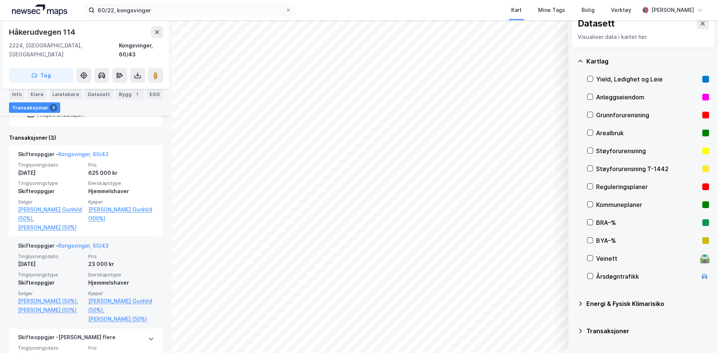
scroll to position [162, 0]
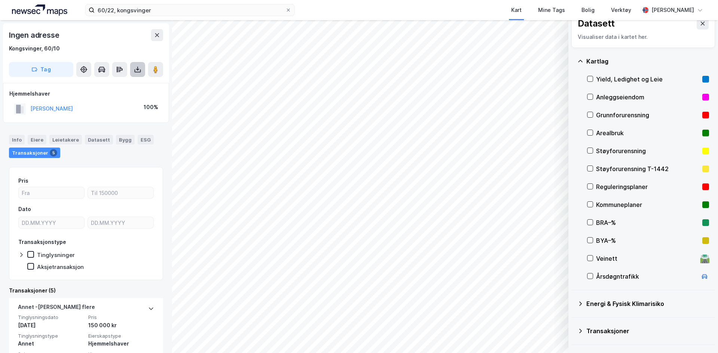
click at [141, 70] on icon at bounding box center [138, 71] width 6 height 3
click at [115, 83] on div "Last ned grunnbok" at bounding box center [100, 84] width 43 height 6
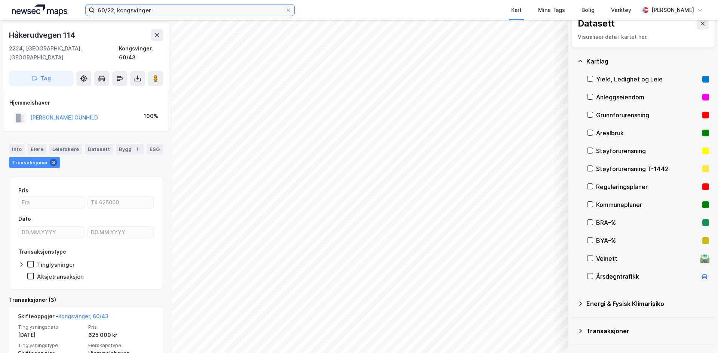
click at [206, 12] on input "60/22, kongsvinger" at bounding box center [190, 9] width 191 height 11
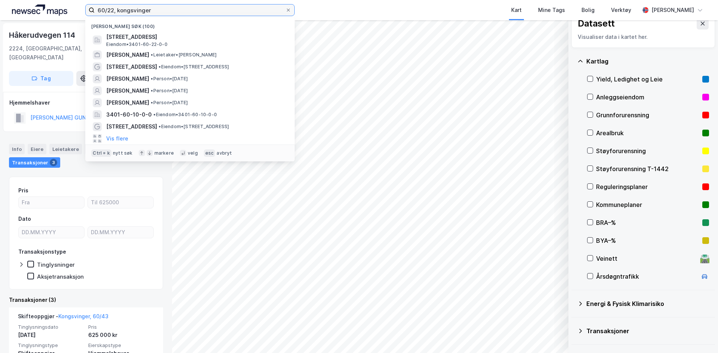
click at [206, 12] on input "60/22, kongsvinger" at bounding box center [190, 9] width 191 height 11
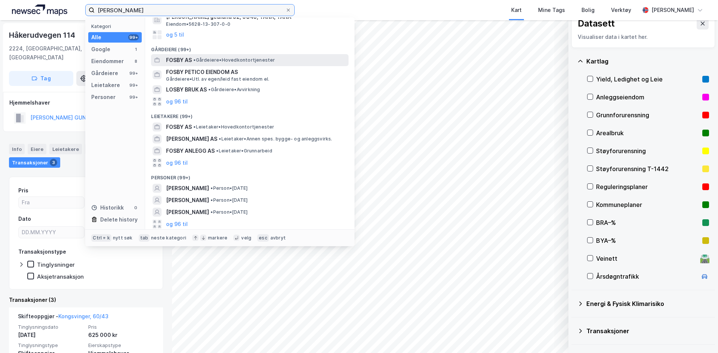
scroll to position [82, 0]
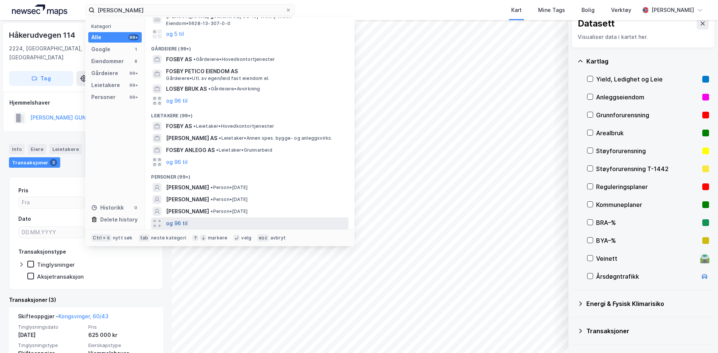
click at [171, 224] on button "og 96 til" at bounding box center [177, 223] width 22 height 9
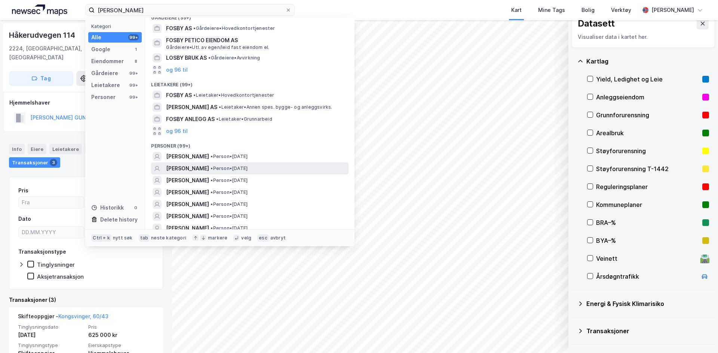
scroll to position [114, 0]
click at [183, 159] on span "PER OLE FOSBY" at bounding box center [187, 156] width 43 height 9
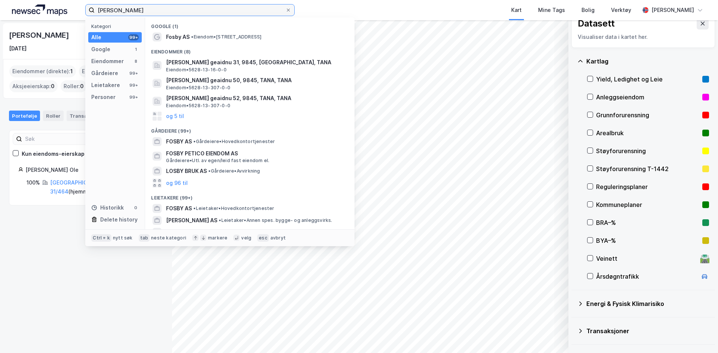
click at [124, 8] on input "per fosby" at bounding box center [190, 9] width 191 height 11
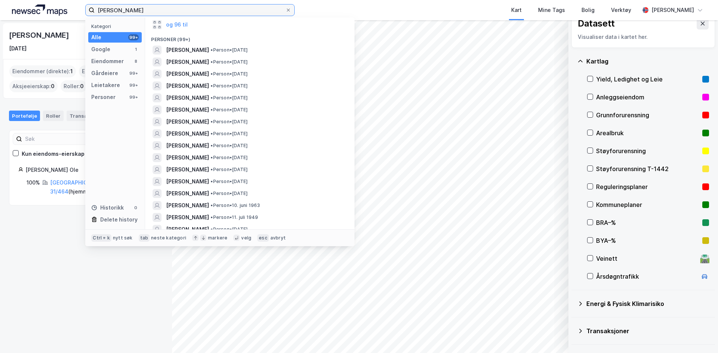
scroll to position [222, 0]
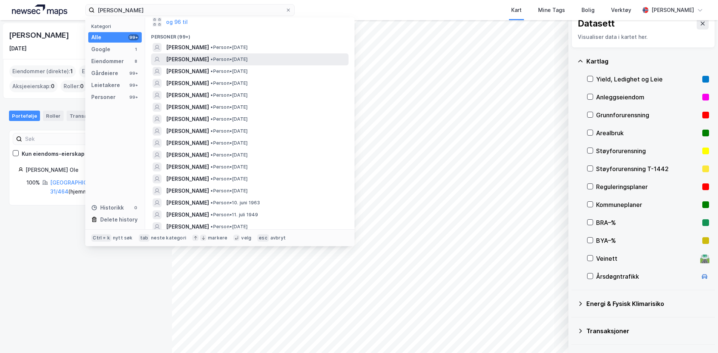
click at [197, 60] on span "PER YNGVE FOSBY" at bounding box center [187, 59] width 43 height 9
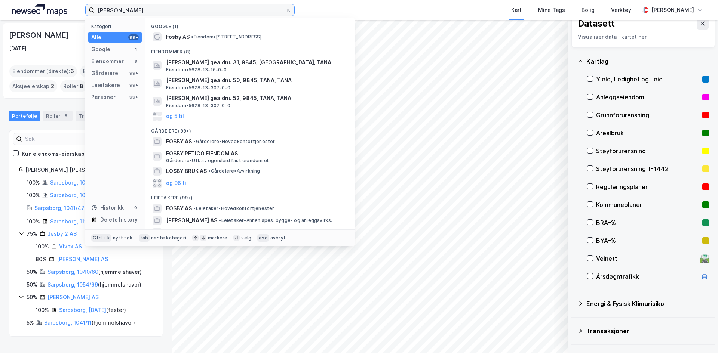
click at [134, 8] on input "per fosby" at bounding box center [190, 9] width 191 height 11
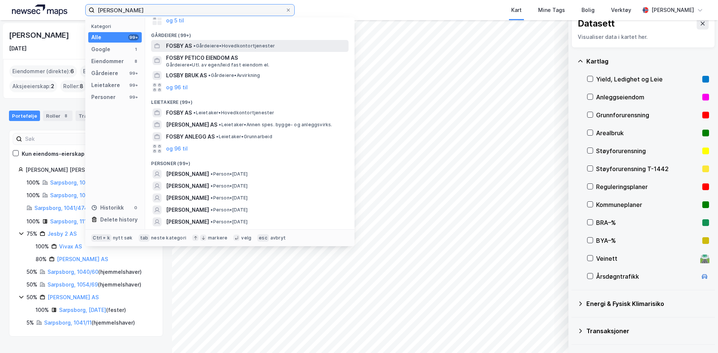
scroll to position [127, 0]
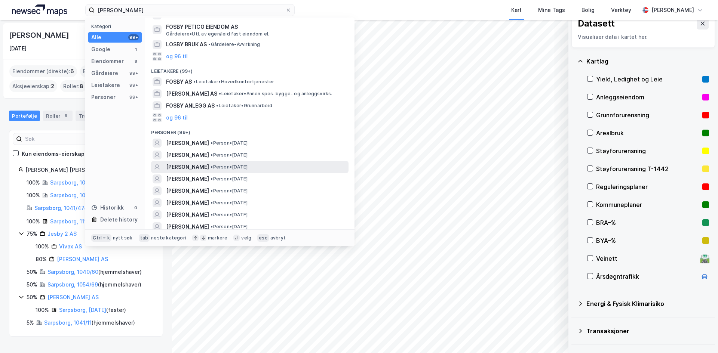
click at [175, 169] on span "PER FOSBY OPHUS" at bounding box center [187, 167] width 43 height 9
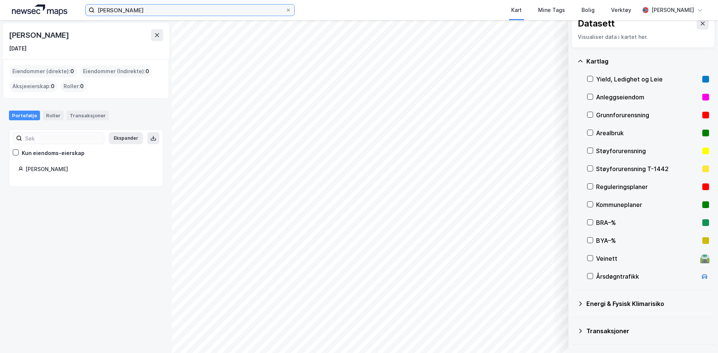
click at [136, 7] on input "per fosby" at bounding box center [190, 9] width 191 height 11
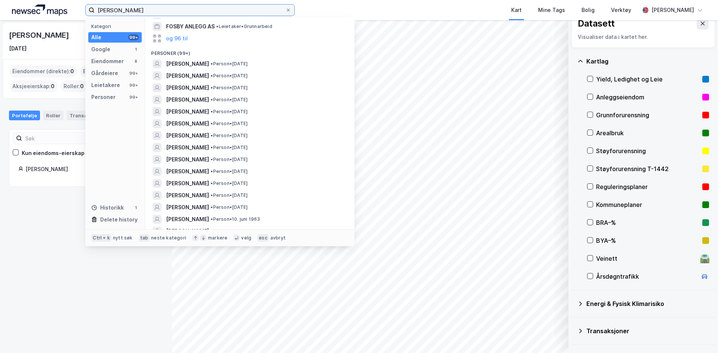
scroll to position [217, 0]
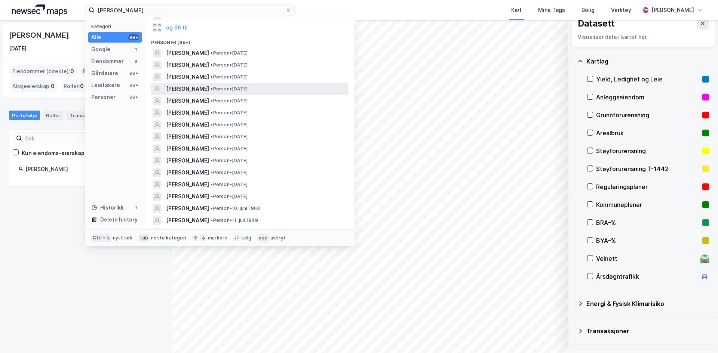
click at [194, 89] on span "PER WILLY ANDRÉ FOSBY" at bounding box center [187, 88] width 43 height 9
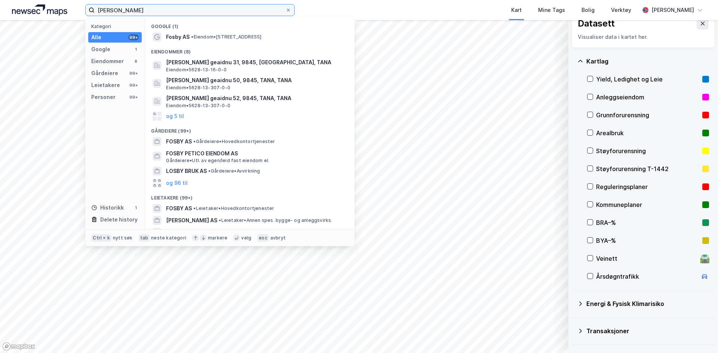
click at [138, 15] on input "per fosby" at bounding box center [190, 9] width 191 height 11
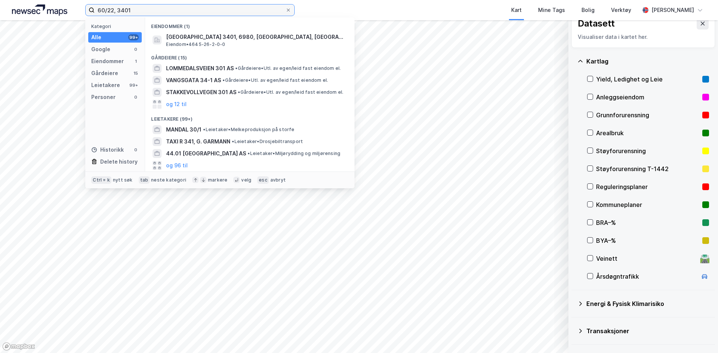
click at [132, 11] on input "60/22, 3401" at bounding box center [190, 9] width 191 height 11
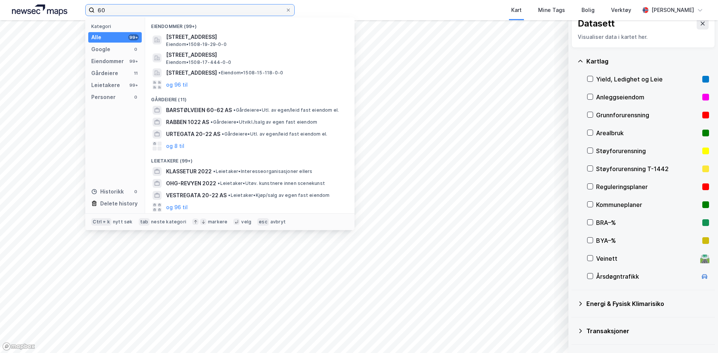
type input "6"
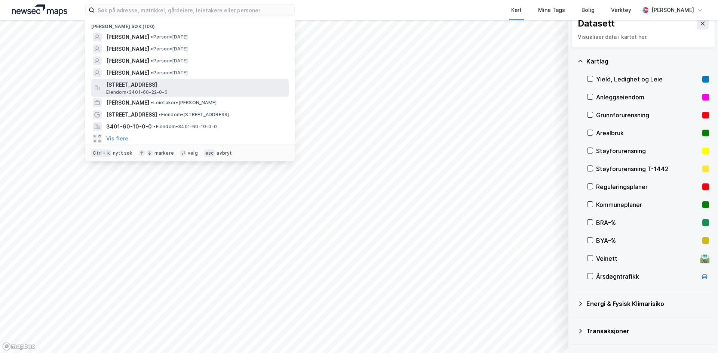
click at [129, 85] on span "Solvinvegen 17, 2224, AUSTMARKA, KONGSVINGER" at bounding box center [195, 84] width 179 height 9
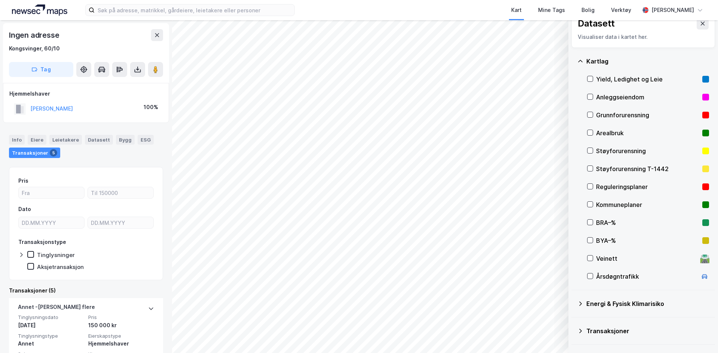
click at [478, 248] on div "Veinett 🛣️" at bounding box center [648, 259] width 122 height 18
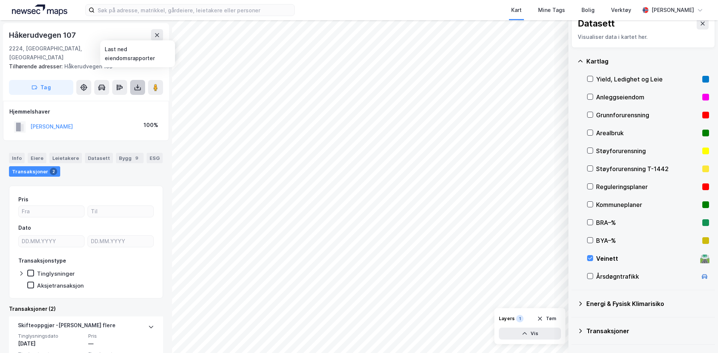
click at [136, 82] on button at bounding box center [137, 87] width 15 height 15
click at [116, 96] on div "Last ned grunnbok" at bounding box center [105, 102] width 80 height 12
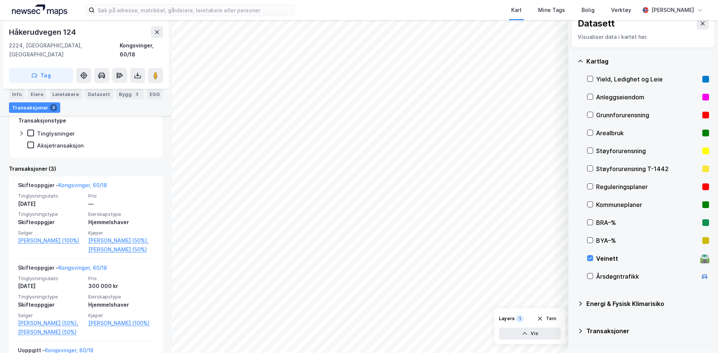
scroll to position [238, 0]
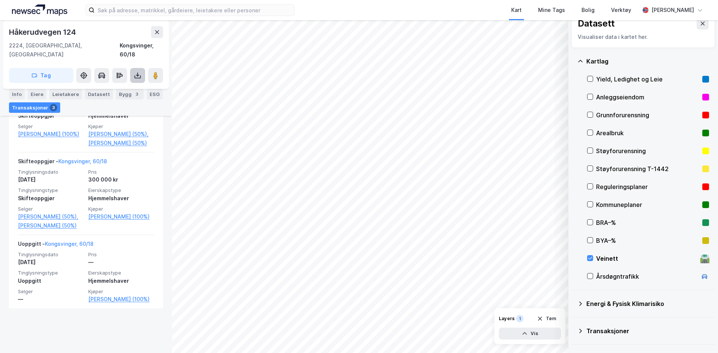
click at [136, 72] on icon at bounding box center [137, 75] width 7 height 7
click at [103, 87] on div "Last ned grunnbok" at bounding box center [100, 90] width 43 height 6
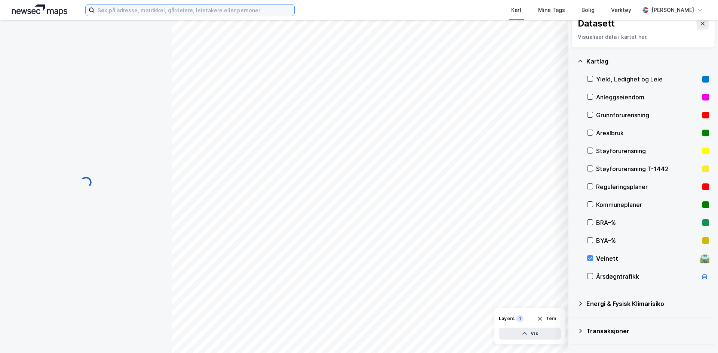
click at [220, 14] on input at bounding box center [195, 9] width 200 height 11
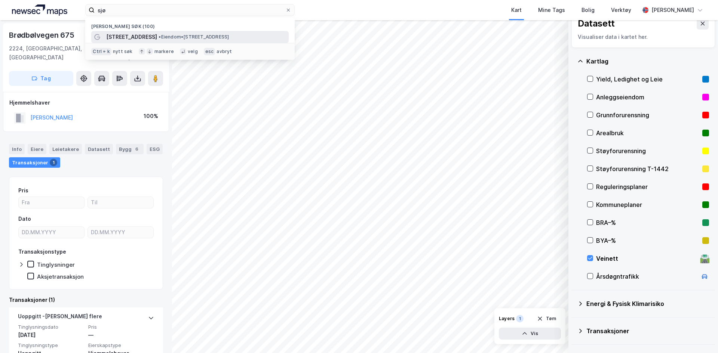
click at [160, 37] on span "•" at bounding box center [159, 37] width 2 height 6
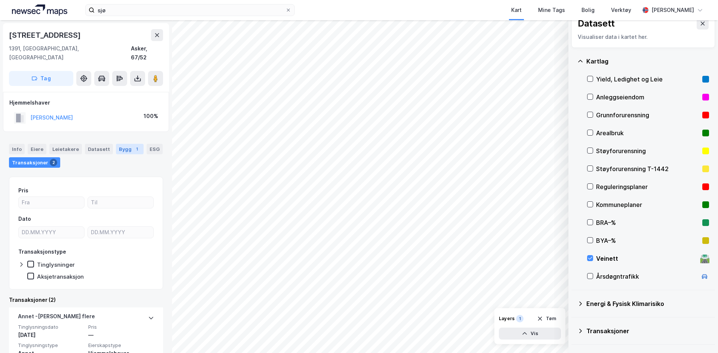
click at [124, 144] on div "Bygg 1" at bounding box center [130, 149] width 28 height 10
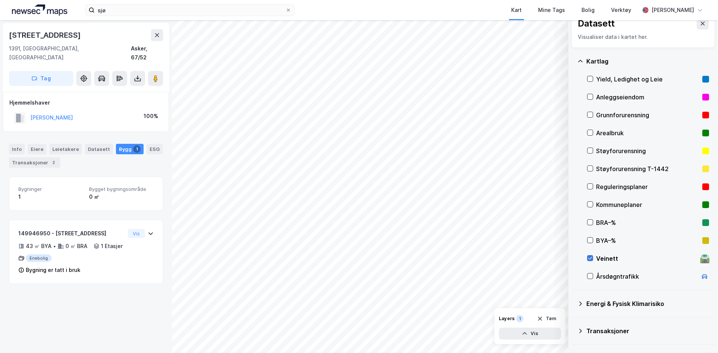
click at [478, 248] on icon at bounding box center [589, 258] width 5 height 5
drag, startPoint x: 67, startPoint y: 110, endPoint x: 57, endPoint y: 106, distance: 10.4
click at [0, 0] on button "DAMHOFF ASTRI ELISABET" at bounding box center [0, 0] width 0 height 0
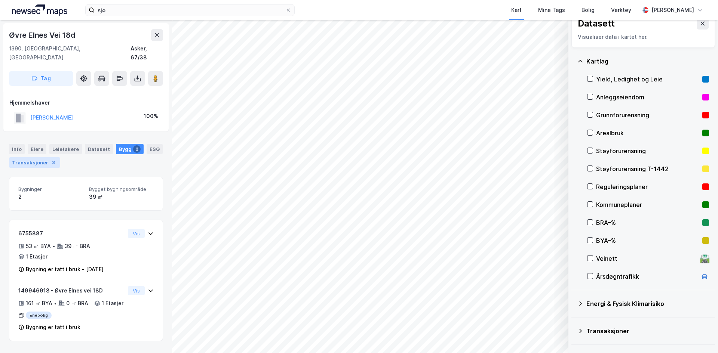
click at [47, 157] on div "Transaksjoner 3" at bounding box center [34, 162] width 51 height 10
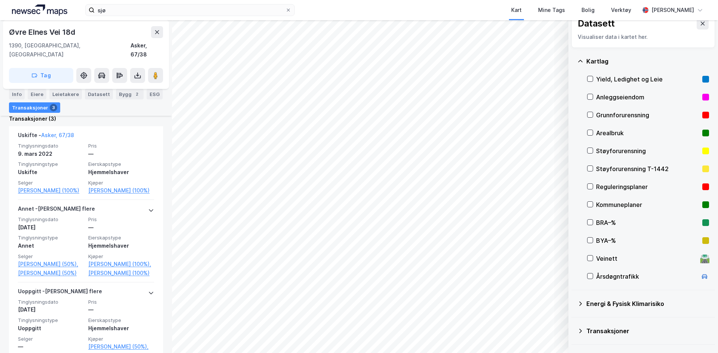
scroll to position [182, 0]
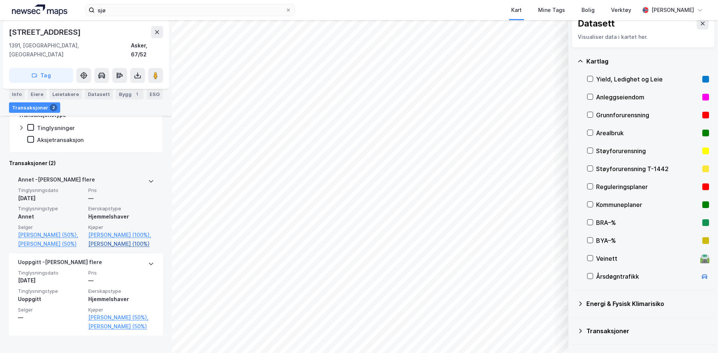
scroll to position [155, 0]
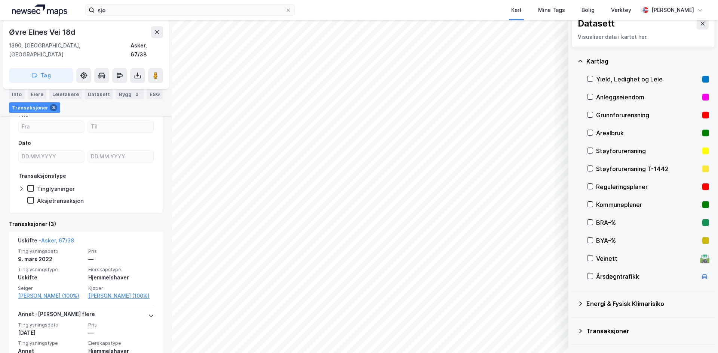
scroll to position [80, 0]
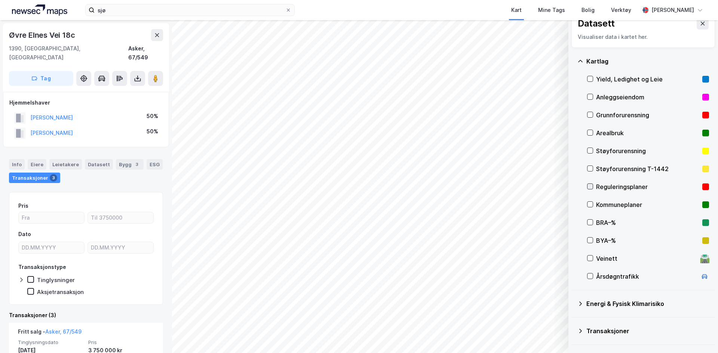
click at [478, 186] on icon at bounding box center [589, 186] width 5 height 5
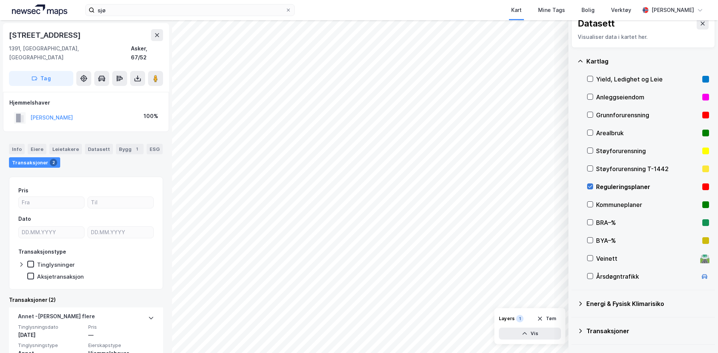
click at [478, 189] on icon at bounding box center [589, 186] width 5 height 5
click at [478, 207] on icon at bounding box center [589, 204] width 5 height 5
click at [478, 204] on icon at bounding box center [589, 204] width 5 height 5
click at [121, 144] on div "Bygg 1" at bounding box center [130, 149] width 28 height 10
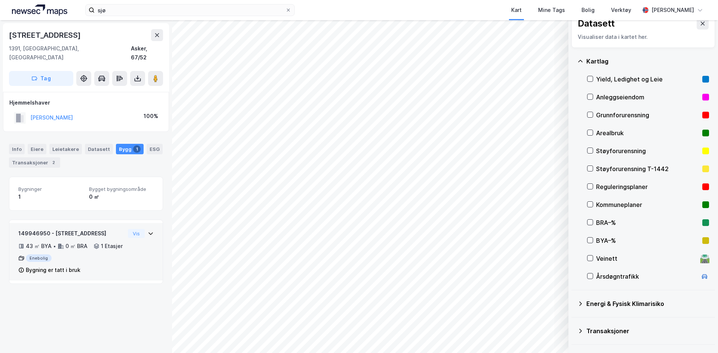
click at [76, 248] on div "149946950 - Sjøstrandveien 15C 43 ㎡ BYA • 0 ㎡ BRA • 1 Etasjer Enebolig Bygning …" at bounding box center [71, 252] width 107 height 46
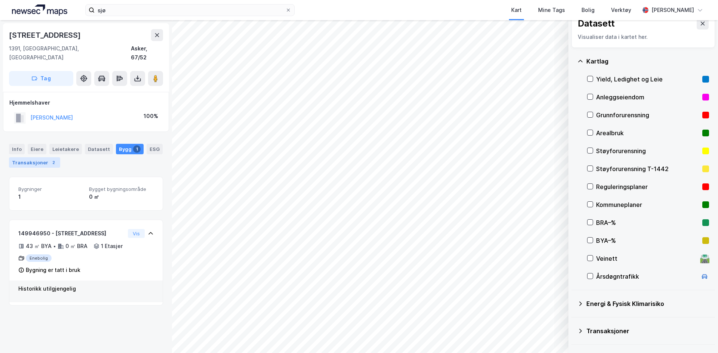
click at [34, 157] on div "Transaksjoner 2" at bounding box center [34, 162] width 51 height 10
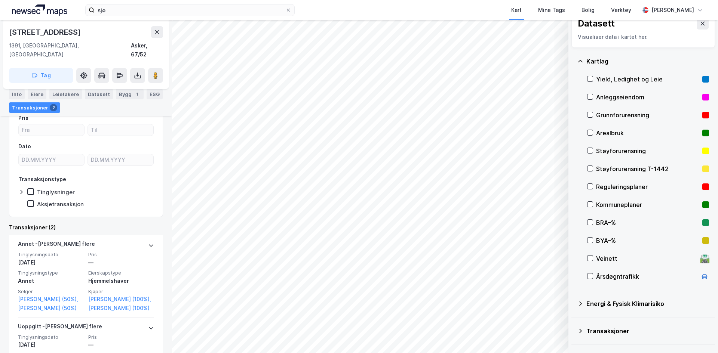
scroll to position [76, 0]
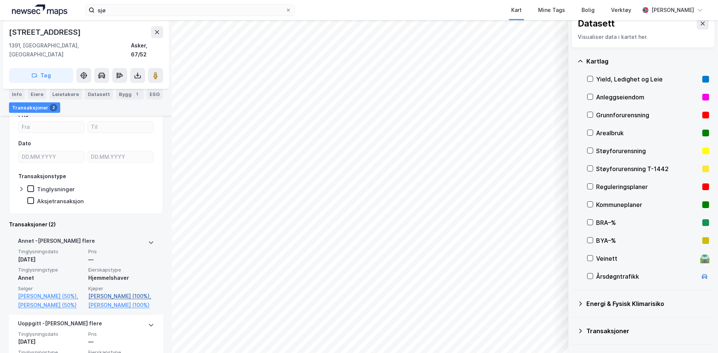
click at [95, 248] on link "Damhoff Astri Elisabet (100%)," at bounding box center [121, 296] width 66 height 9
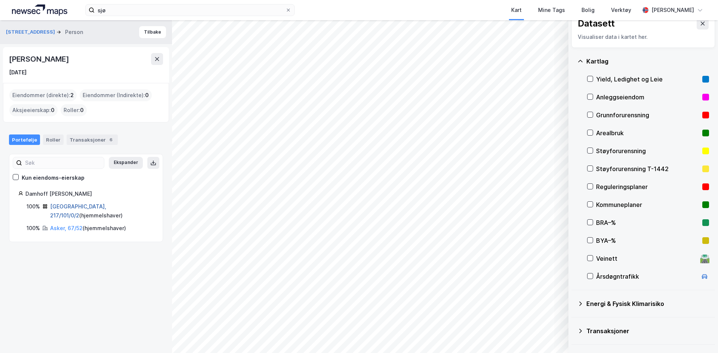
click at [67, 207] on link "Oslo, 217/101/0/2" at bounding box center [78, 210] width 56 height 15
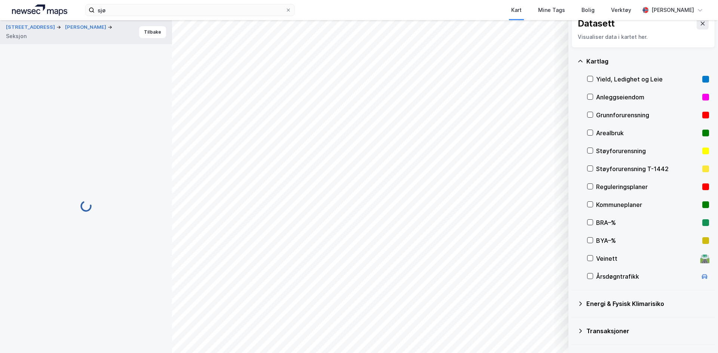
scroll to position [22, 0]
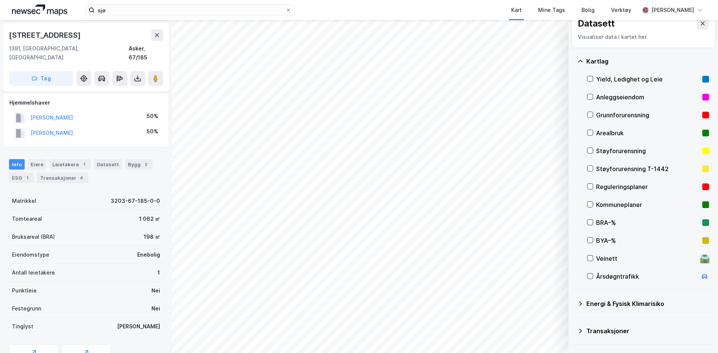
scroll to position [15, 0]
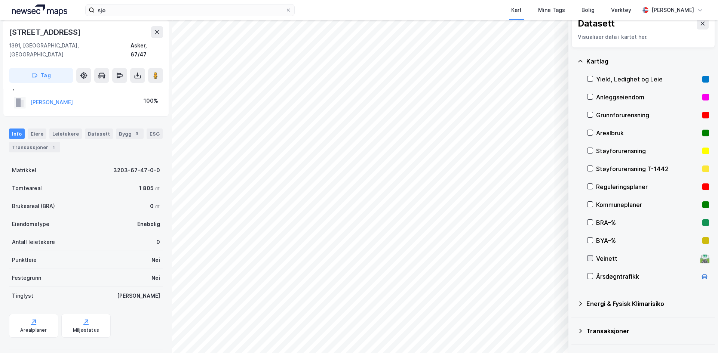
click at [478, 248] on icon at bounding box center [589, 258] width 5 height 5
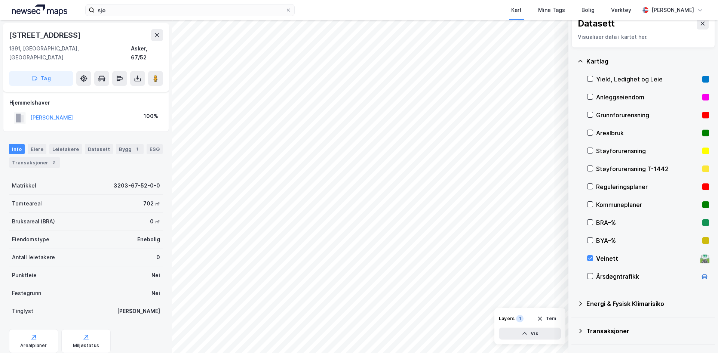
scroll to position [15, 0]
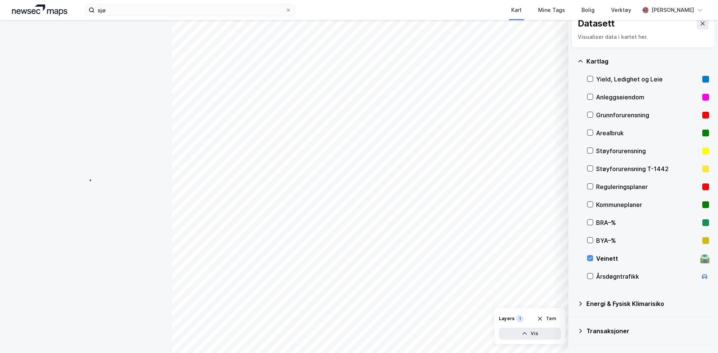
scroll to position [15, 0]
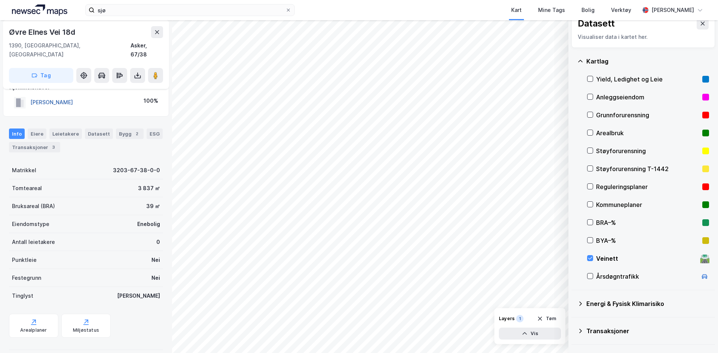
click at [0, 0] on button "THOMASSEN TERJE" at bounding box center [0, 0] width 0 height 0
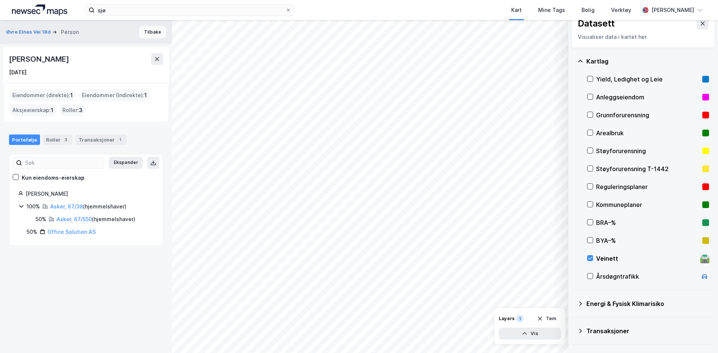
click at [148, 30] on button "Tilbake" at bounding box center [152, 32] width 27 height 12
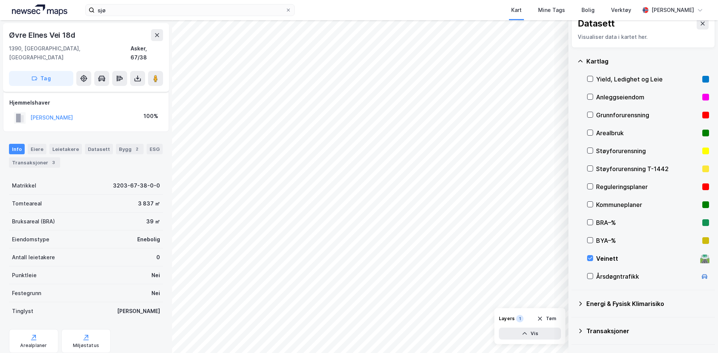
scroll to position [15, 0]
click at [478, 185] on icon at bounding box center [589, 186] width 5 height 5
click at [50, 158] on div "2" at bounding box center [53, 161] width 7 height 7
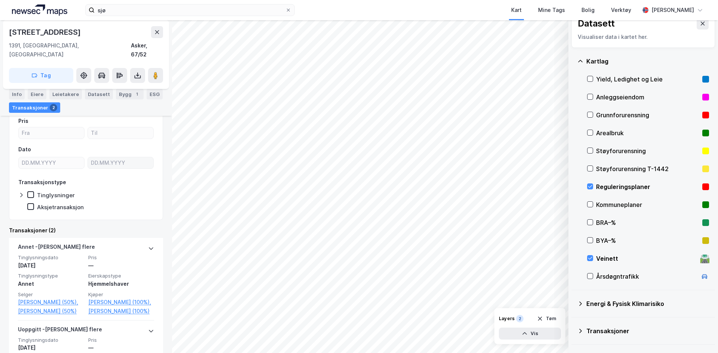
scroll to position [73, 0]
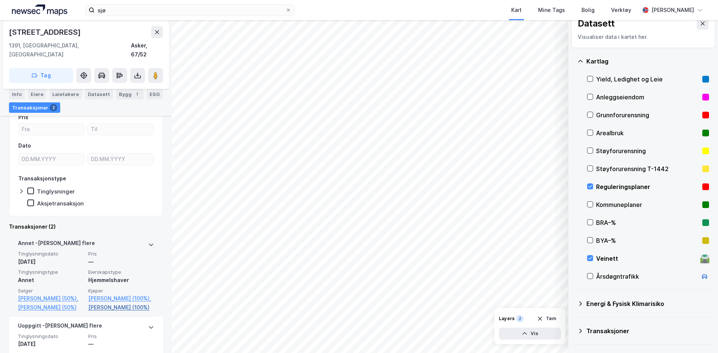
click at [104, 248] on link "Thomassen Kirsti Damhoff (100%)" at bounding box center [121, 307] width 66 height 9
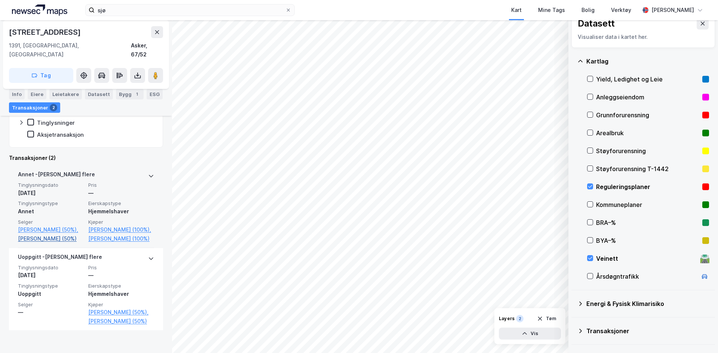
scroll to position [142, 0]
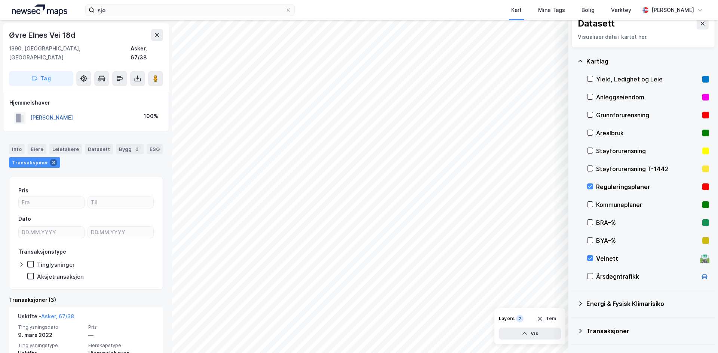
click at [0, 0] on button "THOMASSEN TERJE" at bounding box center [0, 0] width 0 height 0
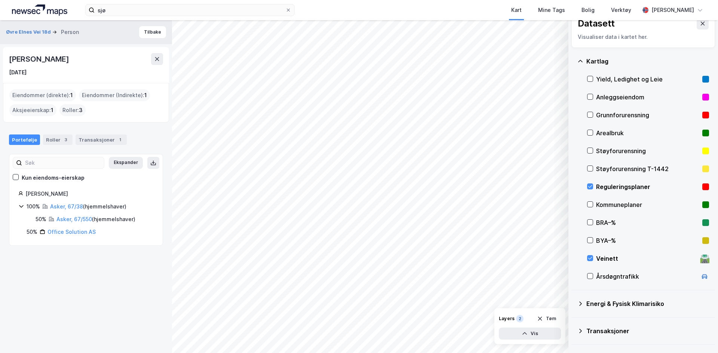
click at [77, 222] on div "Asker, 67/550 ( hjemmelshaver )" at bounding box center [95, 219] width 79 height 9
click at [74, 221] on link "Asker, 67/550" at bounding box center [74, 219] width 36 height 6
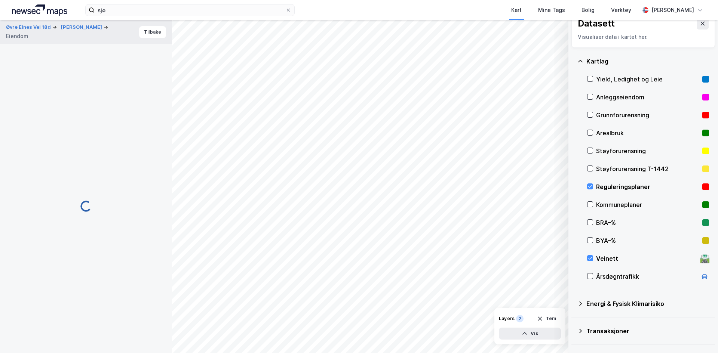
scroll to position [99, 0]
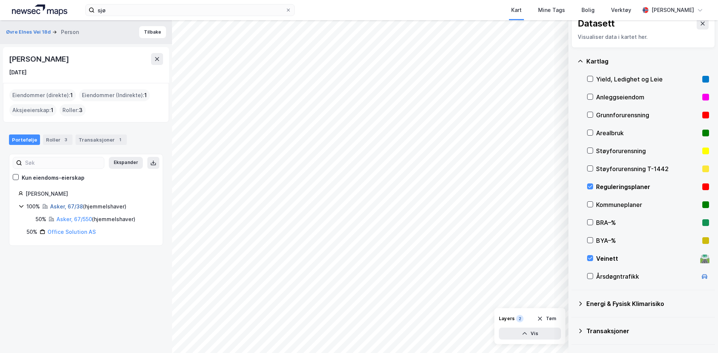
click at [72, 206] on link "Asker, 67/38" at bounding box center [66, 206] width 33 height 6
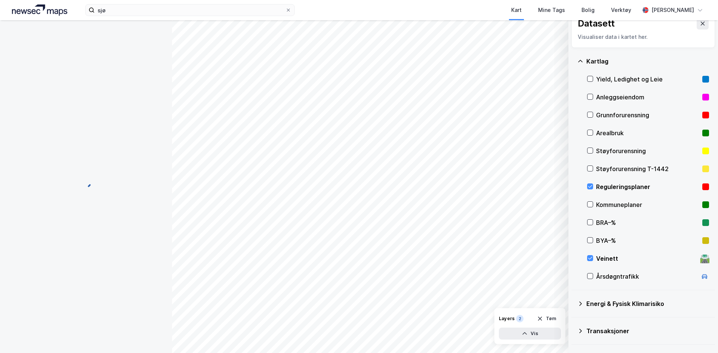
scroll to position [15, 0]
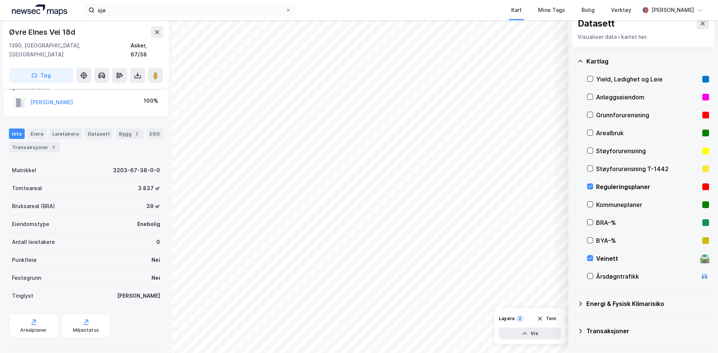
drag, startPoint x: 33, startPoint y: 139, endPoint x: 25, endPoint y: 141, distance: 7.7
click at [25, 142] on div "Transaksjoner 3" at bounding box center [34, 147] width 51 height 10
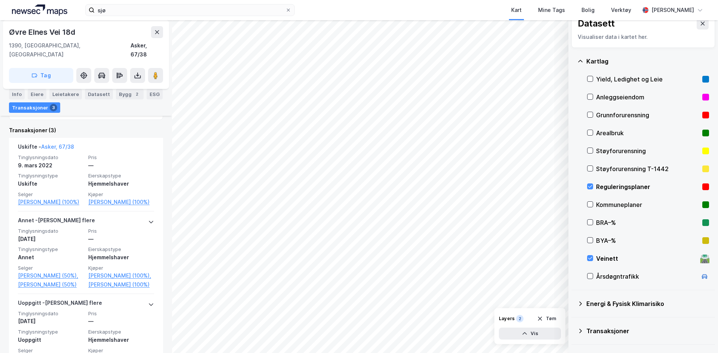
scroll to position [170, 0]
click at [123, 93] on div "Bygg 2" at bounding box center [130, 94] width 28 height 10
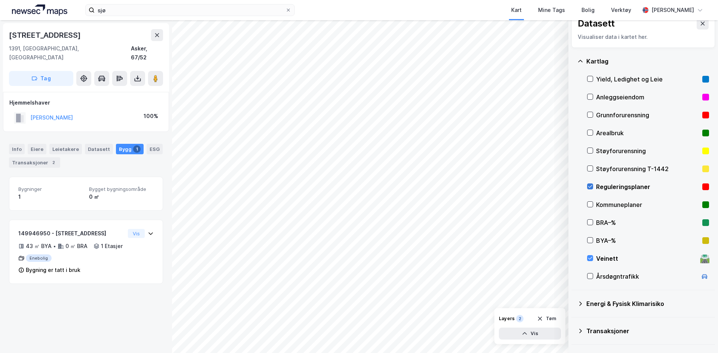
click at [478, 187] on icon at bounding box center [589, 186] width 5 height 5
drag, startPoint x: 591, startPoint y: 202, endPoint x: 586, endPoint y: 205, distance: 5.4
click at [478, 205] on div "Kartlag Yield, Ledighet og Leie Anleggseiendom Grunnforurensning Arealbruk Støy…" at bounding box center [643, 169] width 144 height 243
click at [478, 206] on icon at bounding box center [590, 204] width 4 height 3
click at [478, 205] on icon at bounding box center [590, 204] width 4 height 3
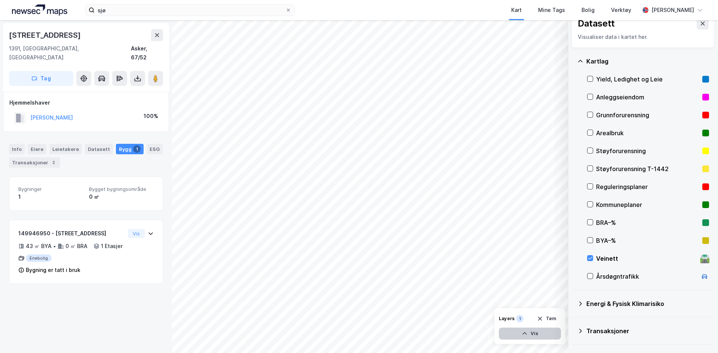
click at [478, 248] on icon "button" at bounding box center [524, 334] width 6 height 6
click at [478, 248] on icon at bounding box center [540, 317] width 4 height 4
click at [478, 28] on button at bounding box center [702, 24] width 12 height 12
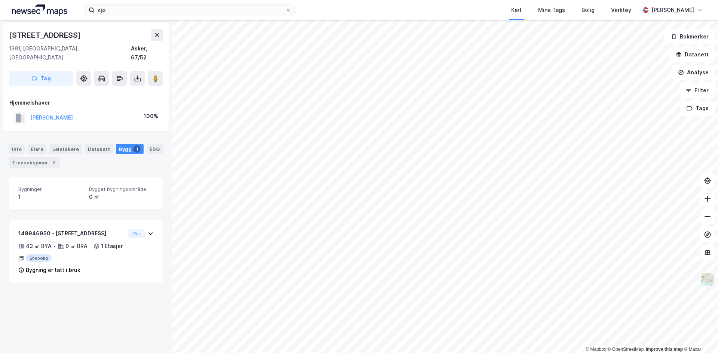
click at [478, 248] on img at bounding box center [707, 280] width 14 height 14
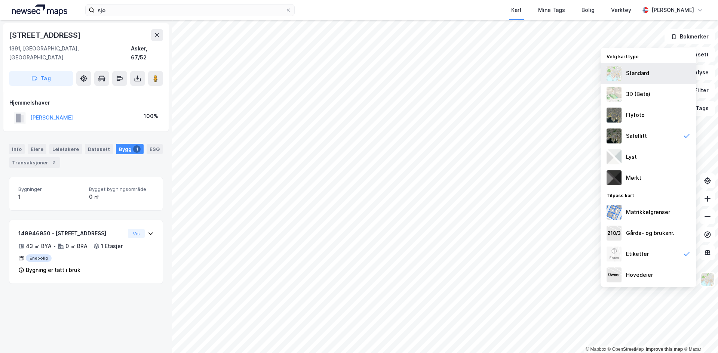
click at [478, 73] on img at bounding box center [613, 73] width 15 height 15
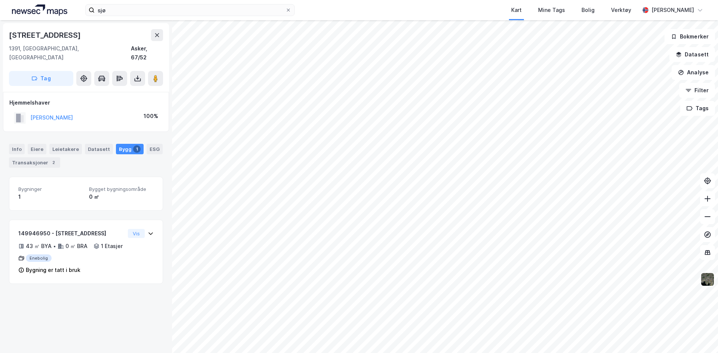
click at [478, 248] on img at bounding box center [707, 280] width 14 height 14
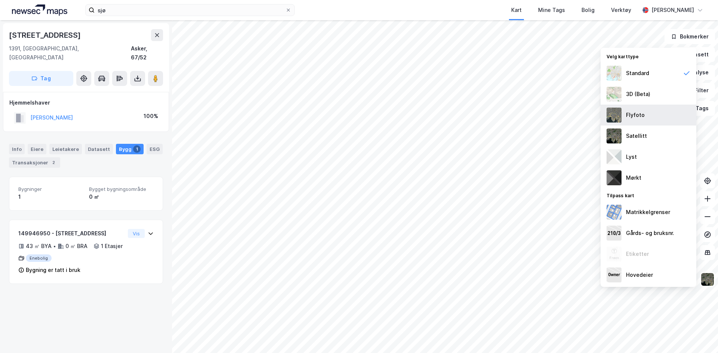
click at [478, 114] on img at bounding box center [613, 115] width 15 height 15
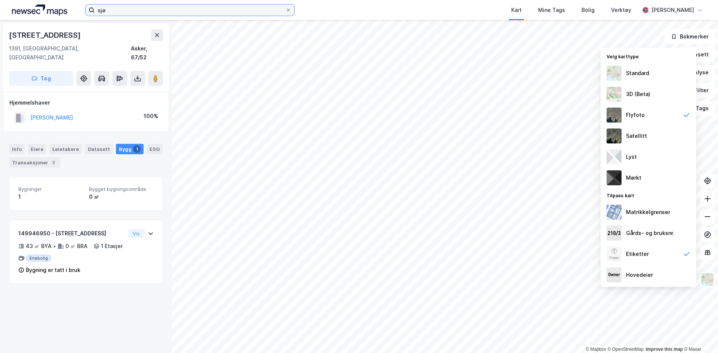
click at [132, 12] on input "sjø" at bounding box center [190, 9] width 191 height 11
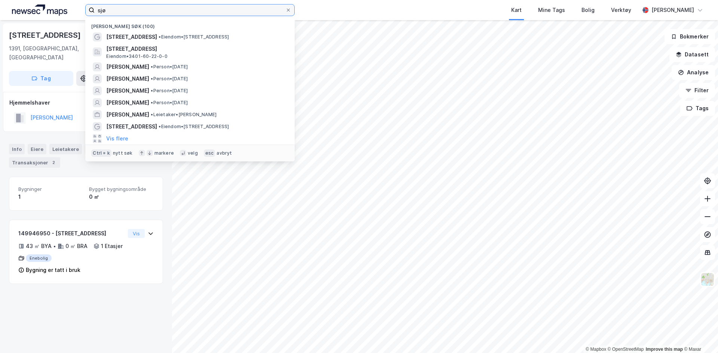
click at [132, 12] on input "sjø" at bounding box center [190, 9] width 191 height 11
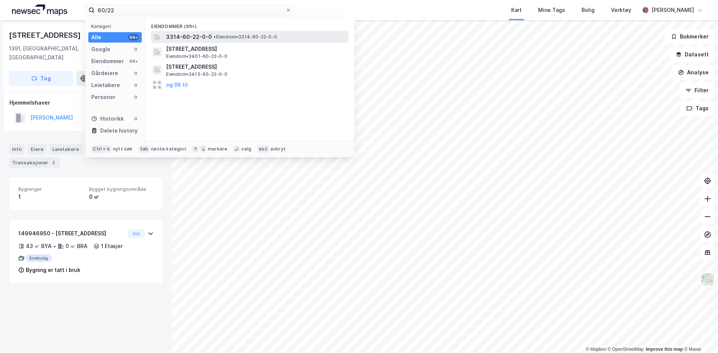
click at [189, 35] on span "3314-60-22-0-0" at bounding box center [189, 37] width 46 height 9
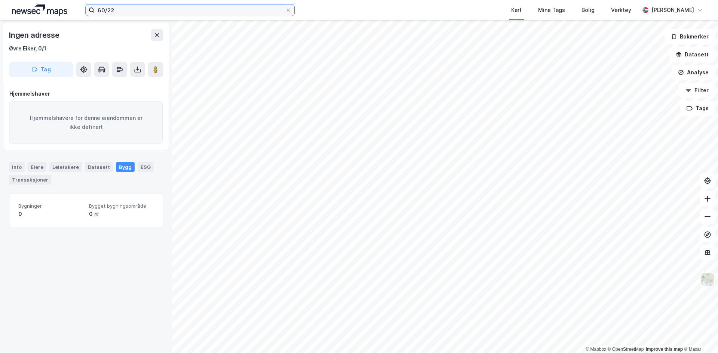
click at [166, 10] on input "60/22" at bounding box center [190, 9] width 191 height 11
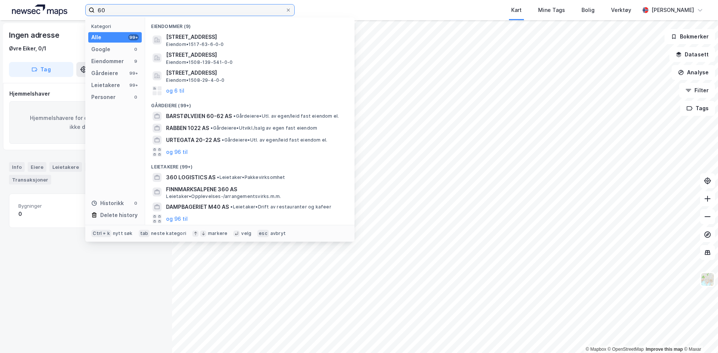
type input "6"
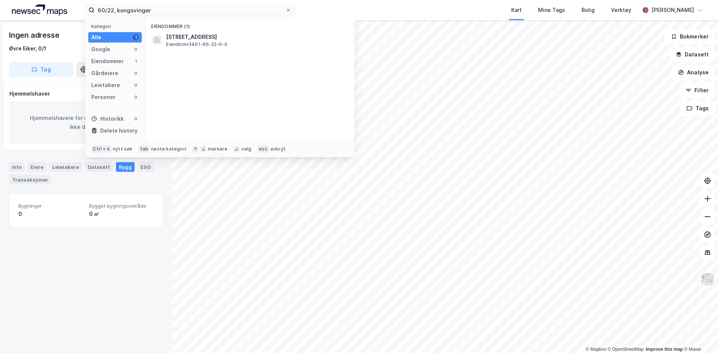
click at [205, 50] on div "Eiendommer (1) Solvinvegen 17, 2224, AUSTMARKA, KONGSVINGER Eiendom • 3401-60-2…" at bounding box center [249, 79] width 209 height 123
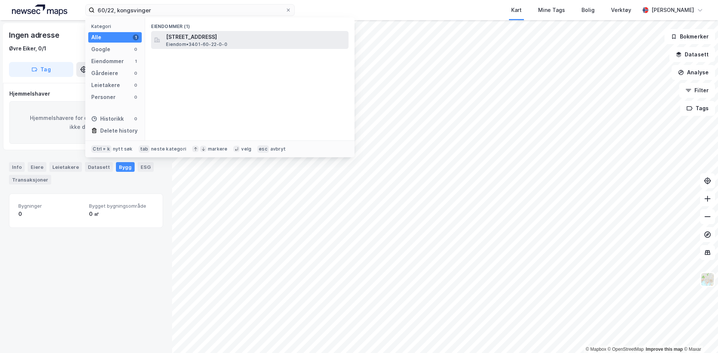
click at [208, 43] on span "Eiendom • 3401-60-22-0-0" at bounding box center [196, 44] width 61 height 6
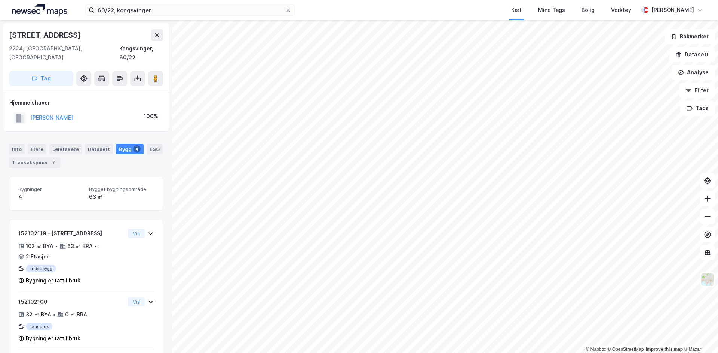
scroll to position [115, 0]
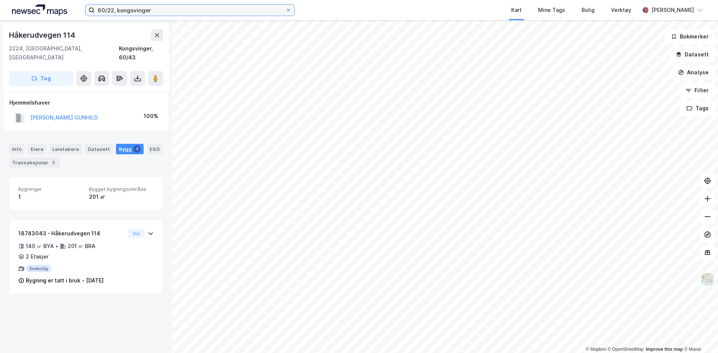
click at [113, 10] on input "60/22, kongsvinger" at bounding box center [190, 9] width 191 height 11
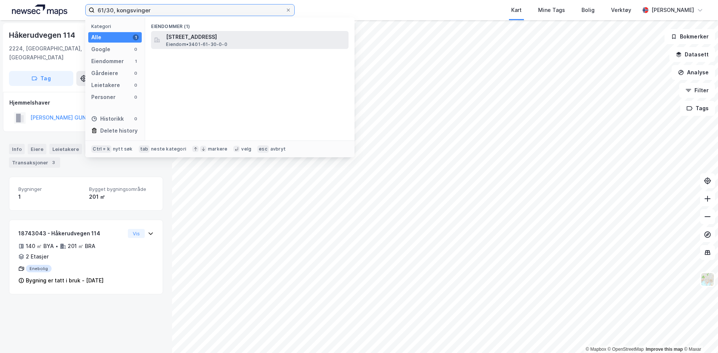
type input "61/30, kongsvinger"
click at [222, 39] on span "Håkerudvegen 335, 2224, AUSTMARKA, KONGSVINGER" at bounding box center [255, 37] width 179 height 9
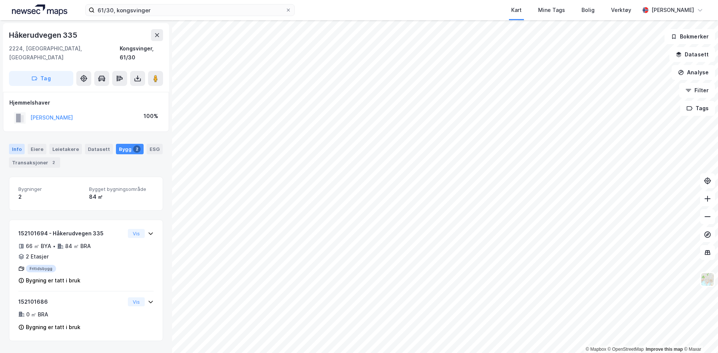
click at [14, 144] on div "Info" at bounding box center [17, 149] width 16 height 10
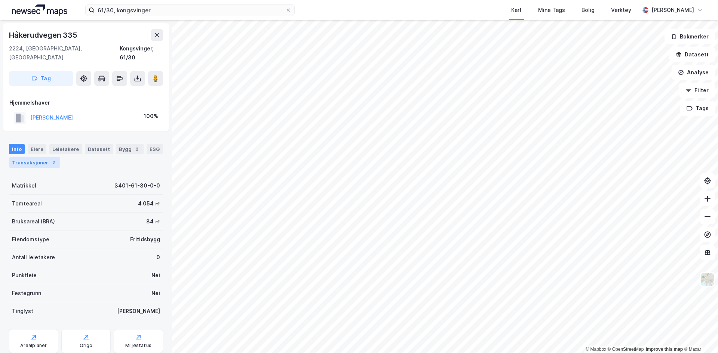
click at [43, 157] on div "Transaksjoner 2" at bounding box center [34, 162] width 51 height 10
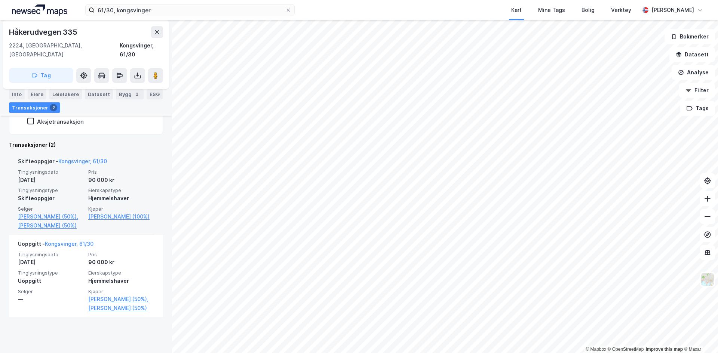
scroll to position [155, 0]
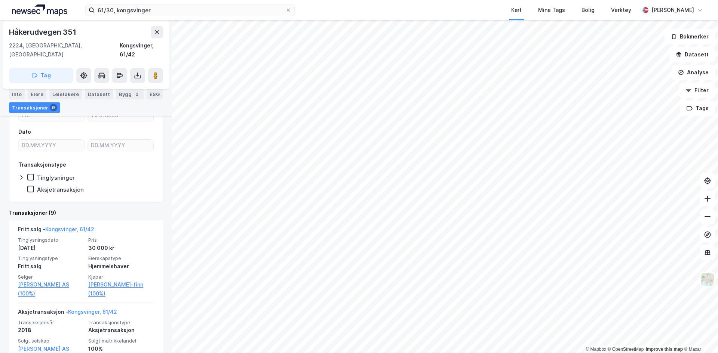
scroll to position [83, 0]
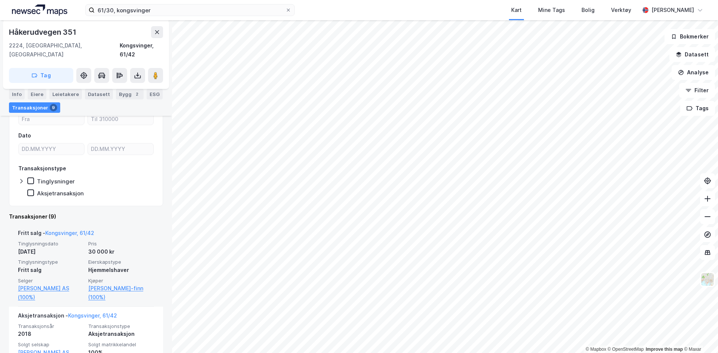
click at [77, 248] on span "Tinglysningstype" at bounding box center [51, 262] width 66 height 6
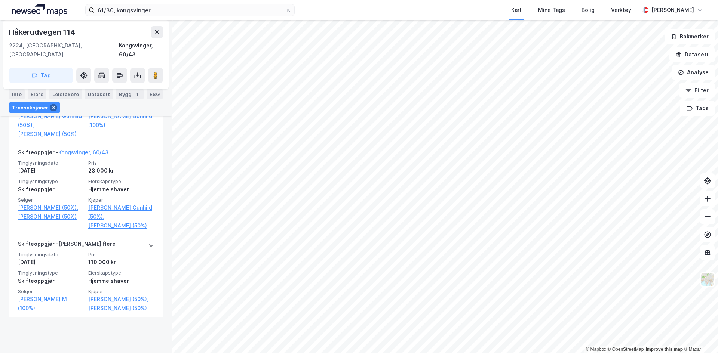
scroll to position [255, 0]
